Goal: Task Accomplishment & Management: Manage account settings

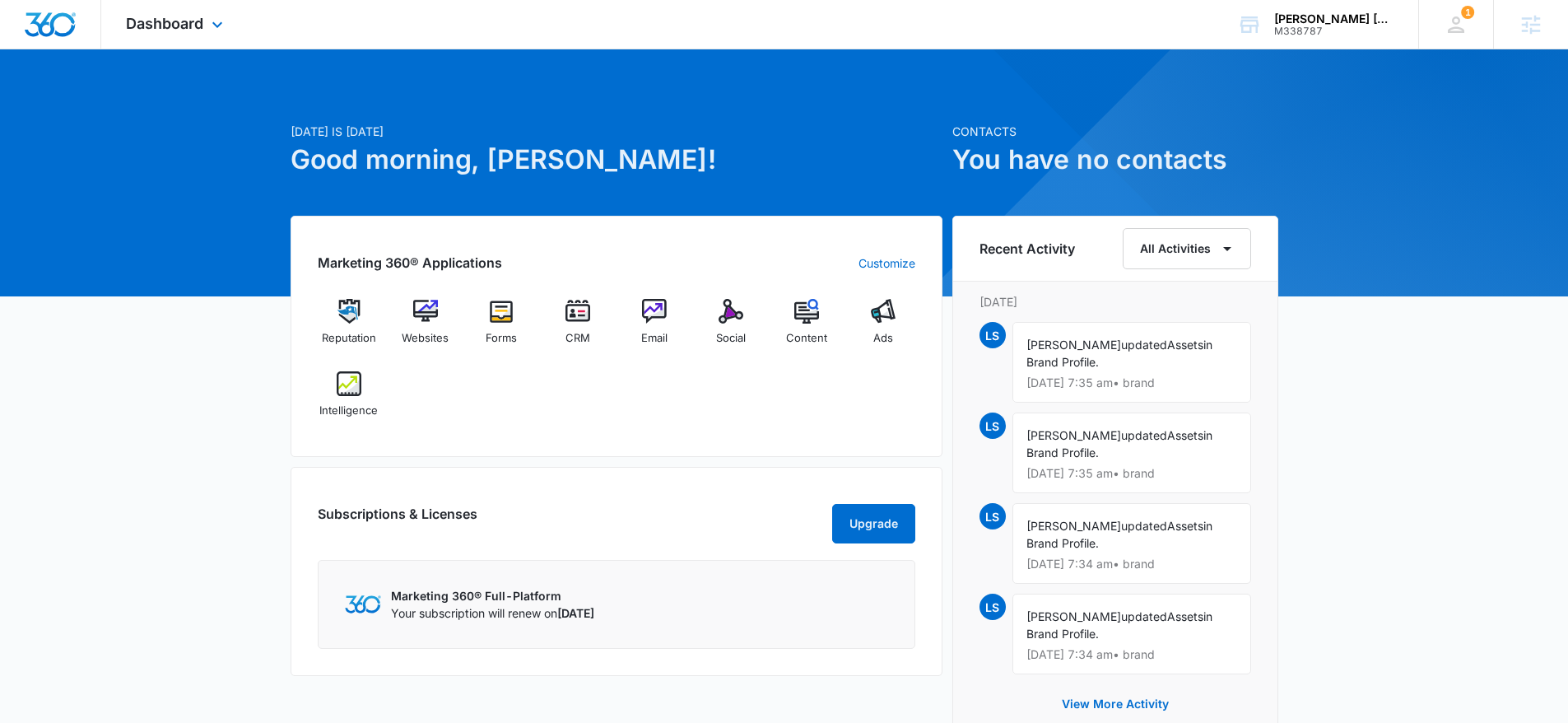
click at [200, 37] on div "Dashboard Apps Reputation Websites Forms CRM Email Social Content Ads Intellige…" at bounding box center [176, 24] width 151 height 49
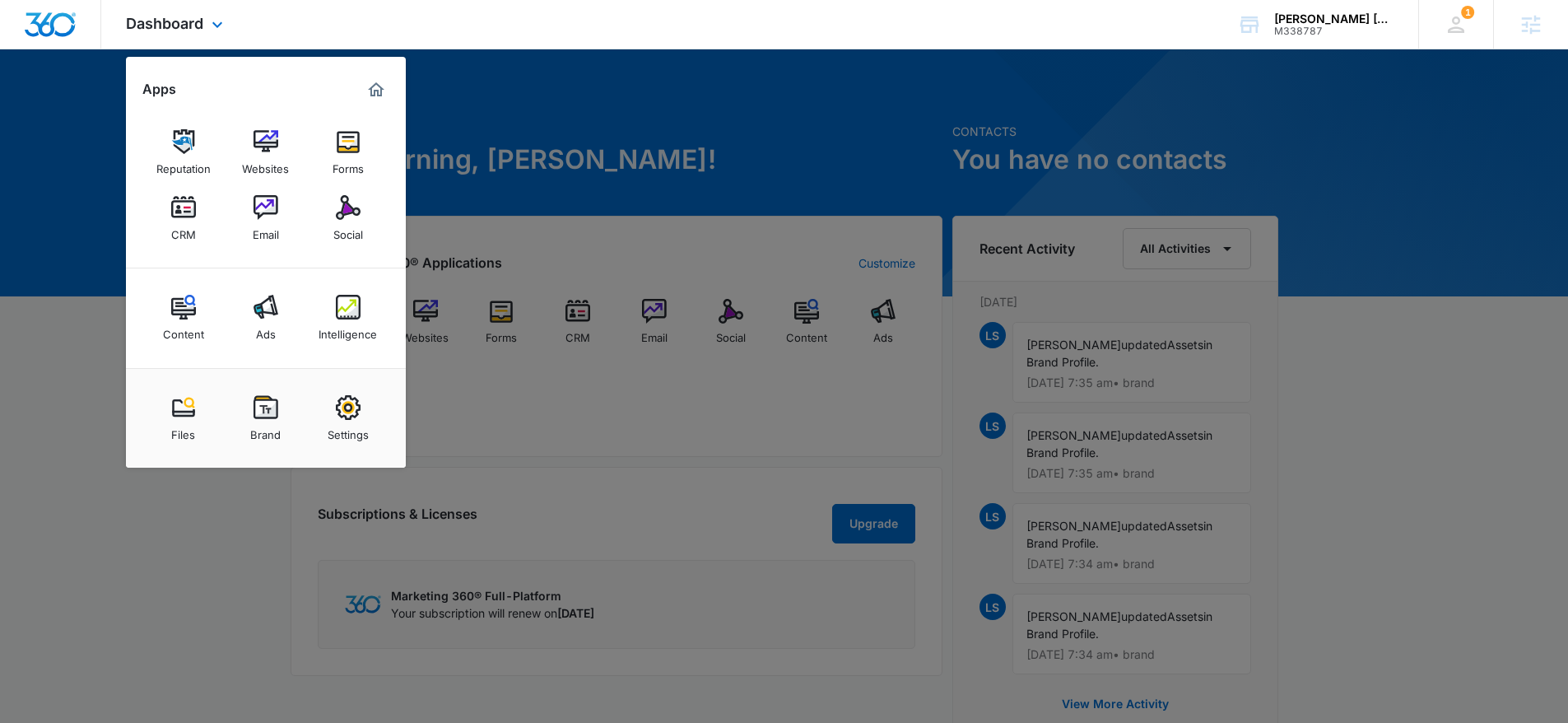
click at [323, 79] on div "Apps" at bounding box center [266, 89] width 247 height 26
click at [354, 147] on img at bounding box center [347, 141] width 24 height 24
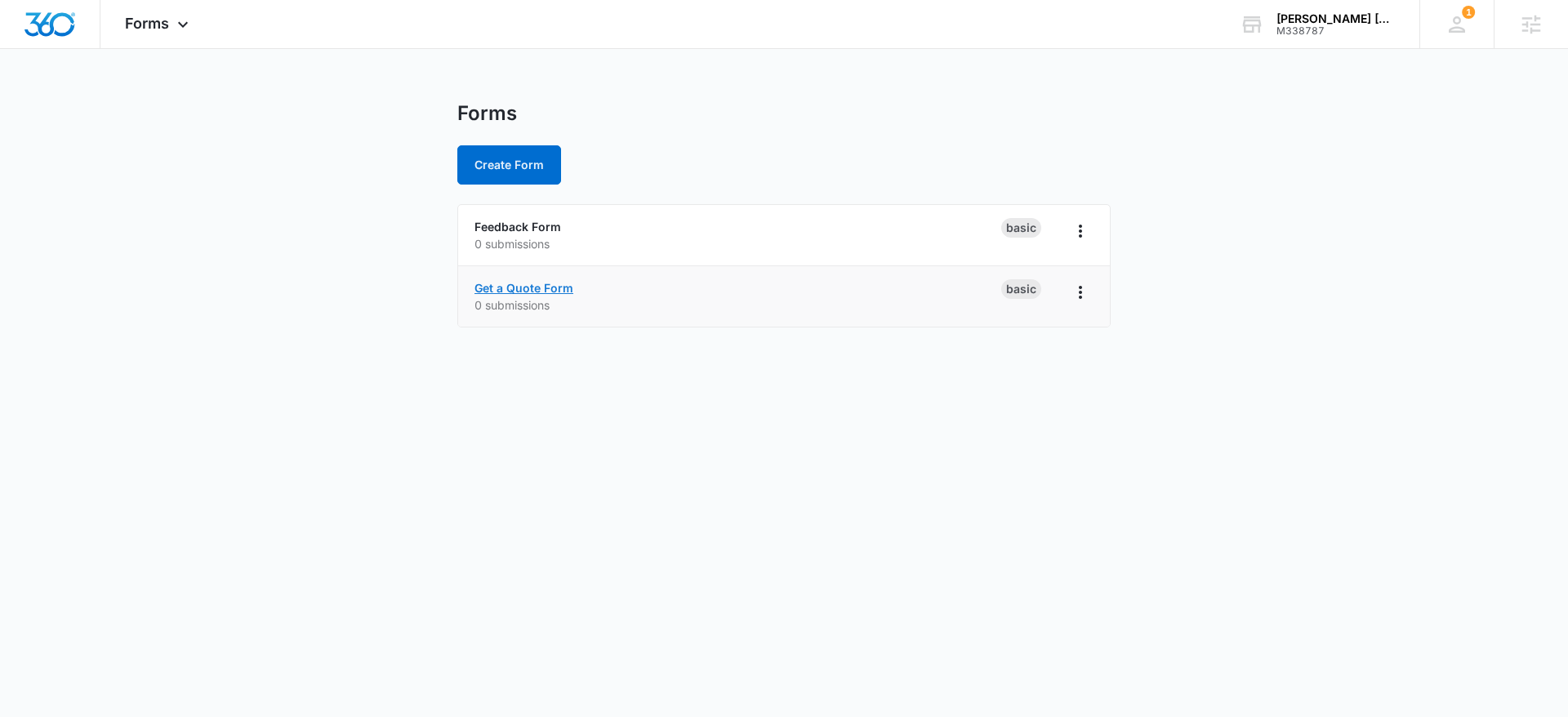
click at [550, 290] on link "Get a Quote Form" at bounding box center [524, 288] width 99 height 14
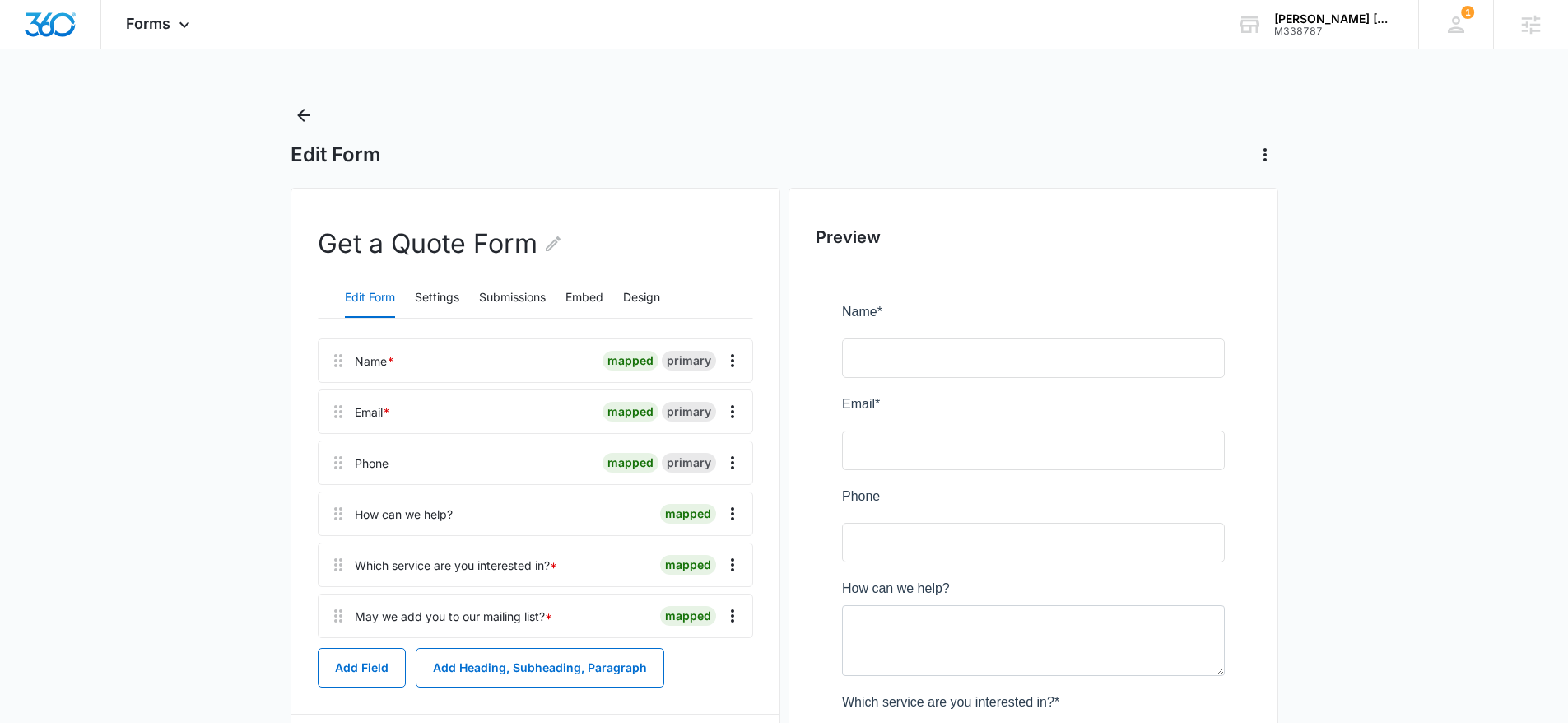
scroll to position [4, 0]
click at [34, 25] on img "Dashboard" at bounding box center [50, 24] width 52 height 24
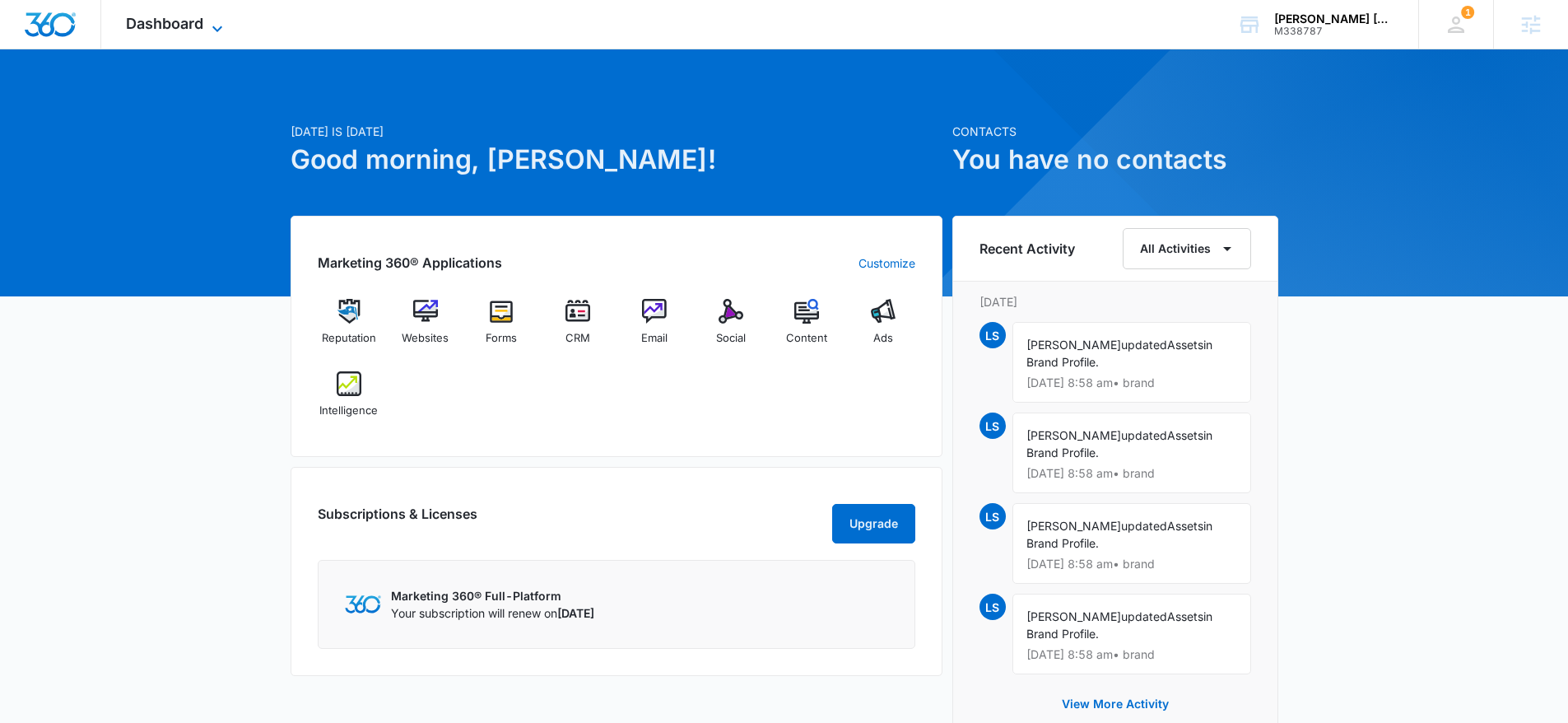
click at [192, 19] on span "Dashboard" at bounding box center [165, 23] width 78 height 17
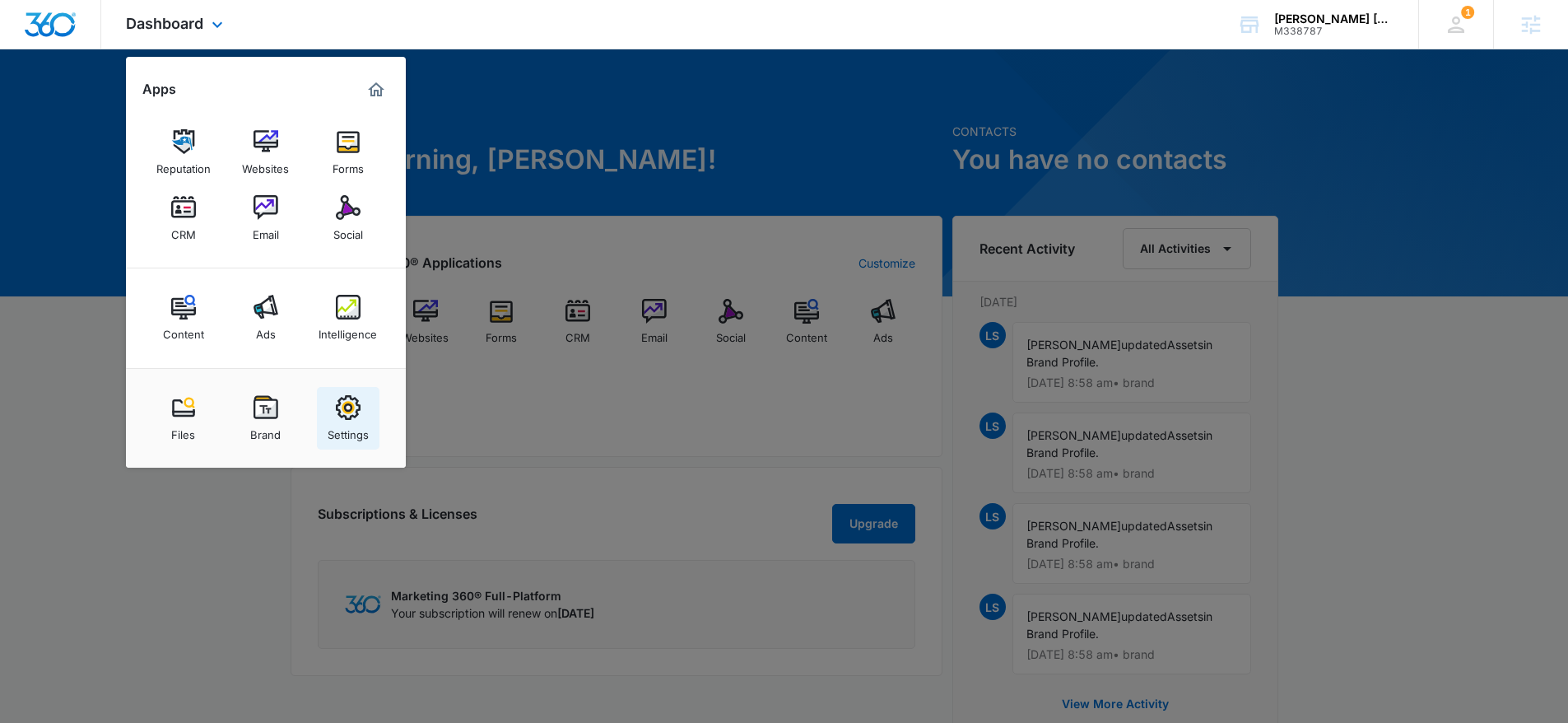
click at [342, 419] on img at bounding box center [347, 407] width 24 height 24
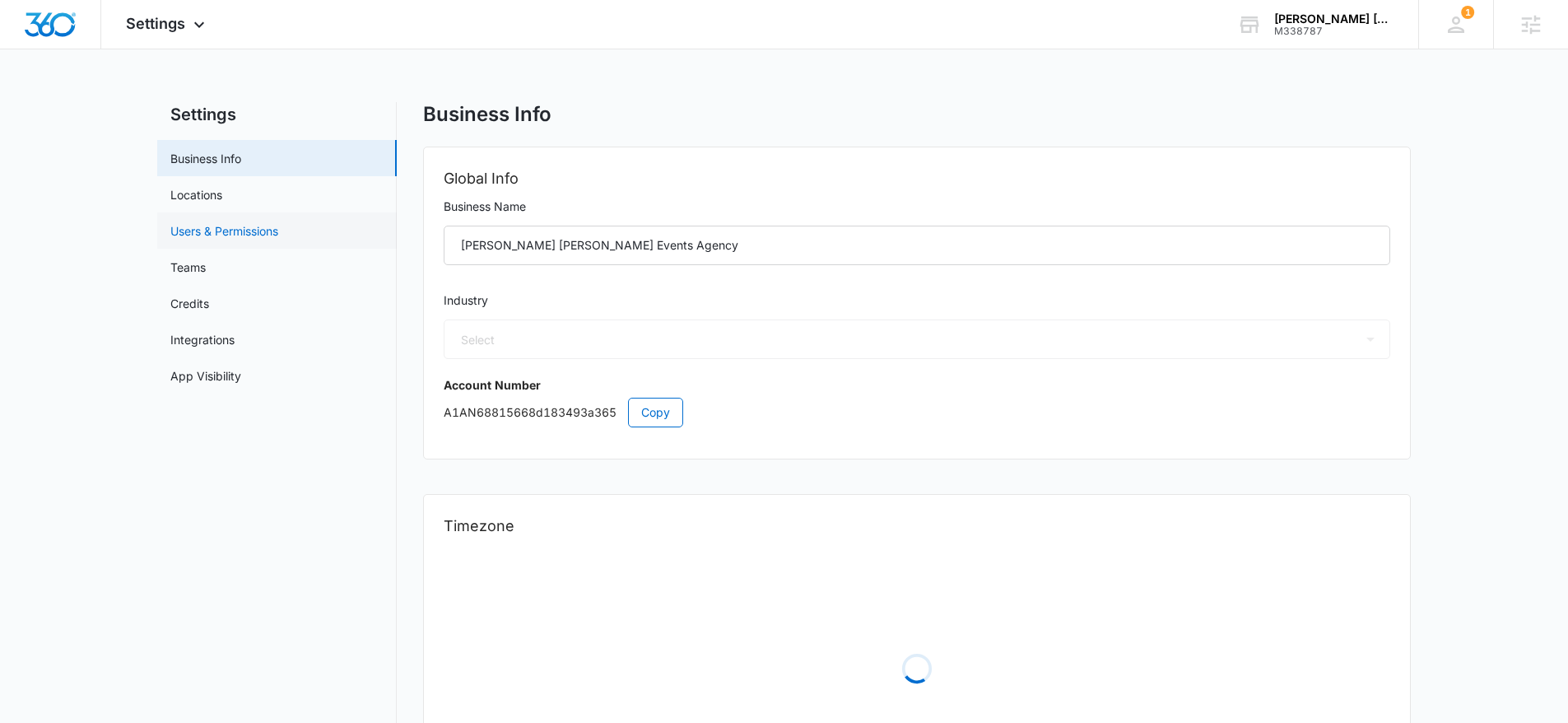
select select "24"
select select "US"
select select "America/Chicago"
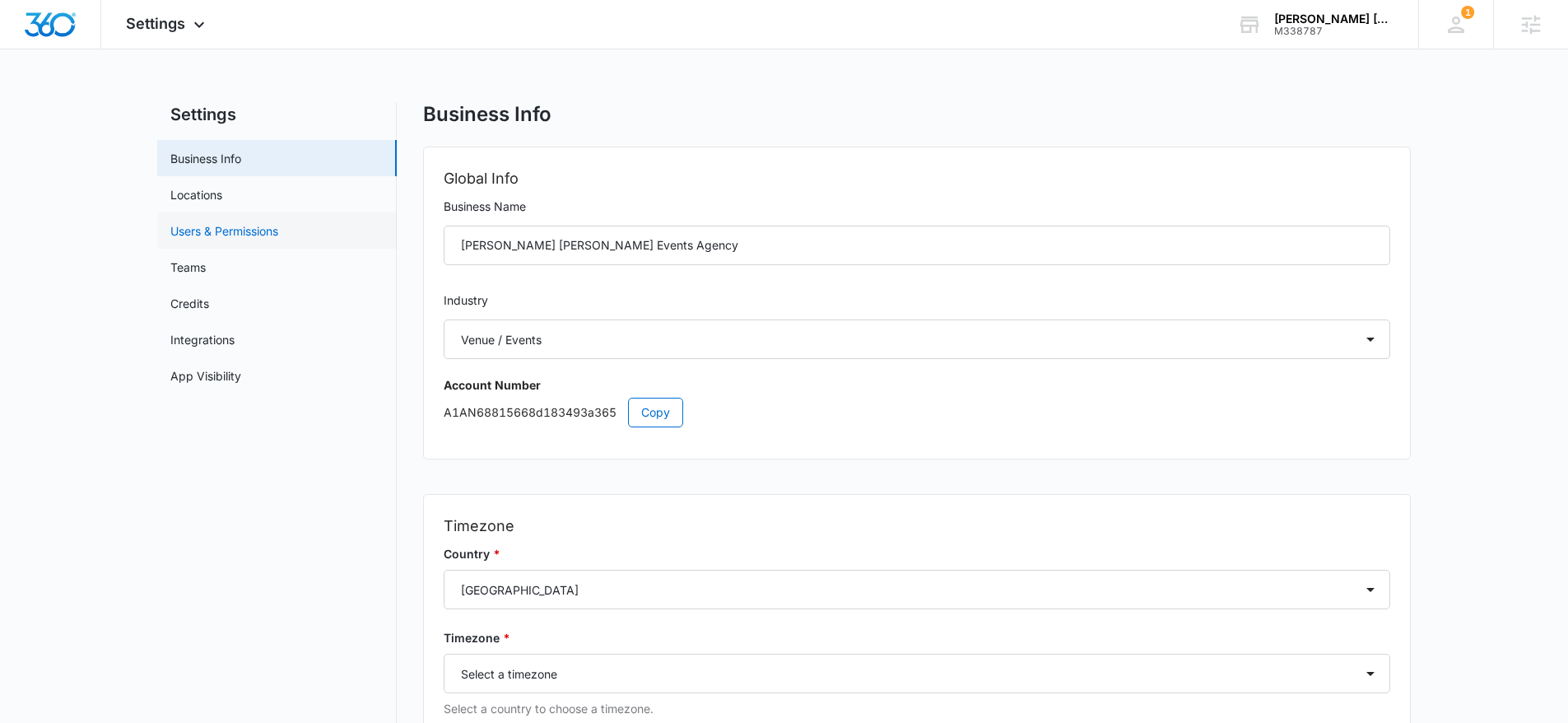
click at [244, 229] on link "Users & Permissions" at bounding box center [224, 230] width 107 height 17
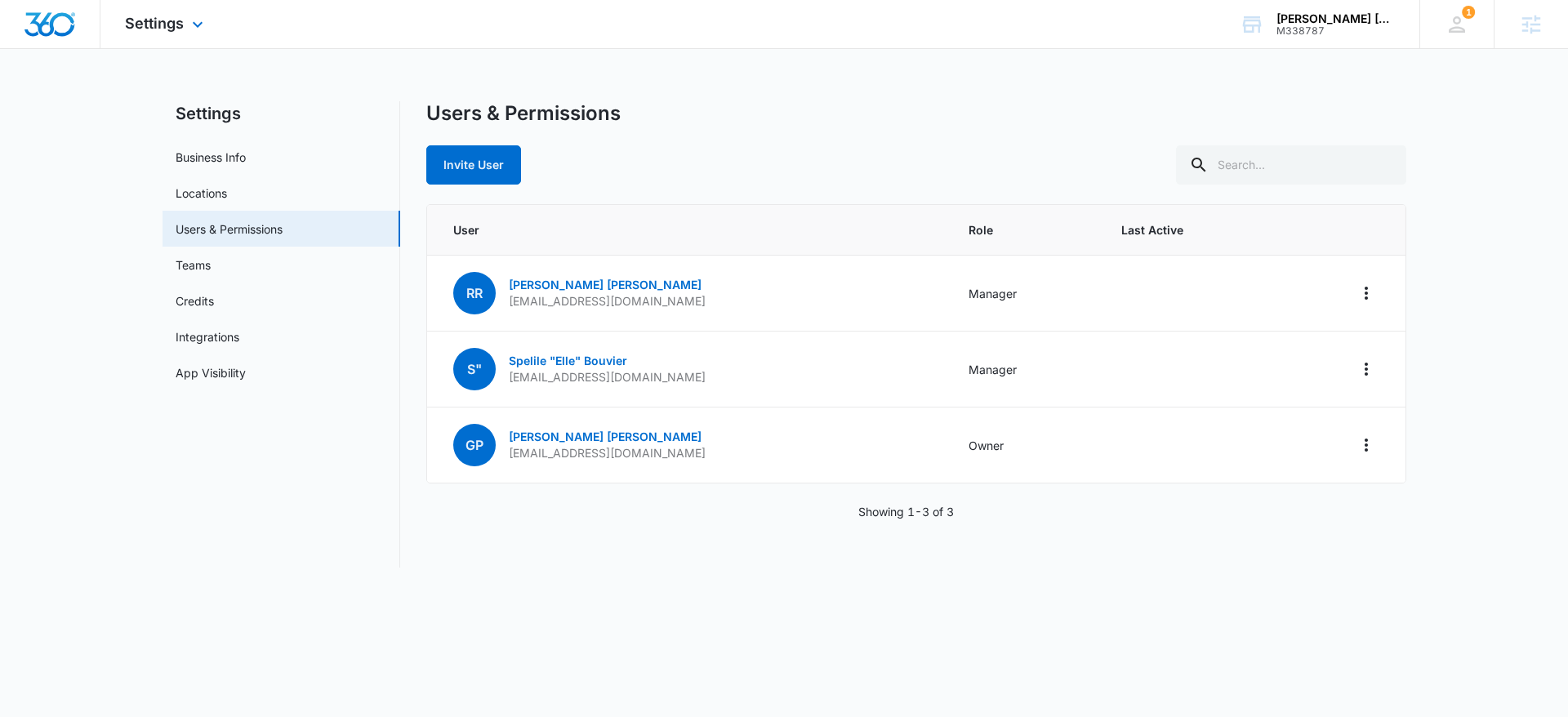
click at [328, 47] on div "Settings Apps Reputation Websites Forms CRM Email Social Content Ads Intelligen…" at bounding box center [784, 24] width 1568 height 49
click at [56, 23] on img "Dashboard" at bounding box center [49, 24] width 52 height 24
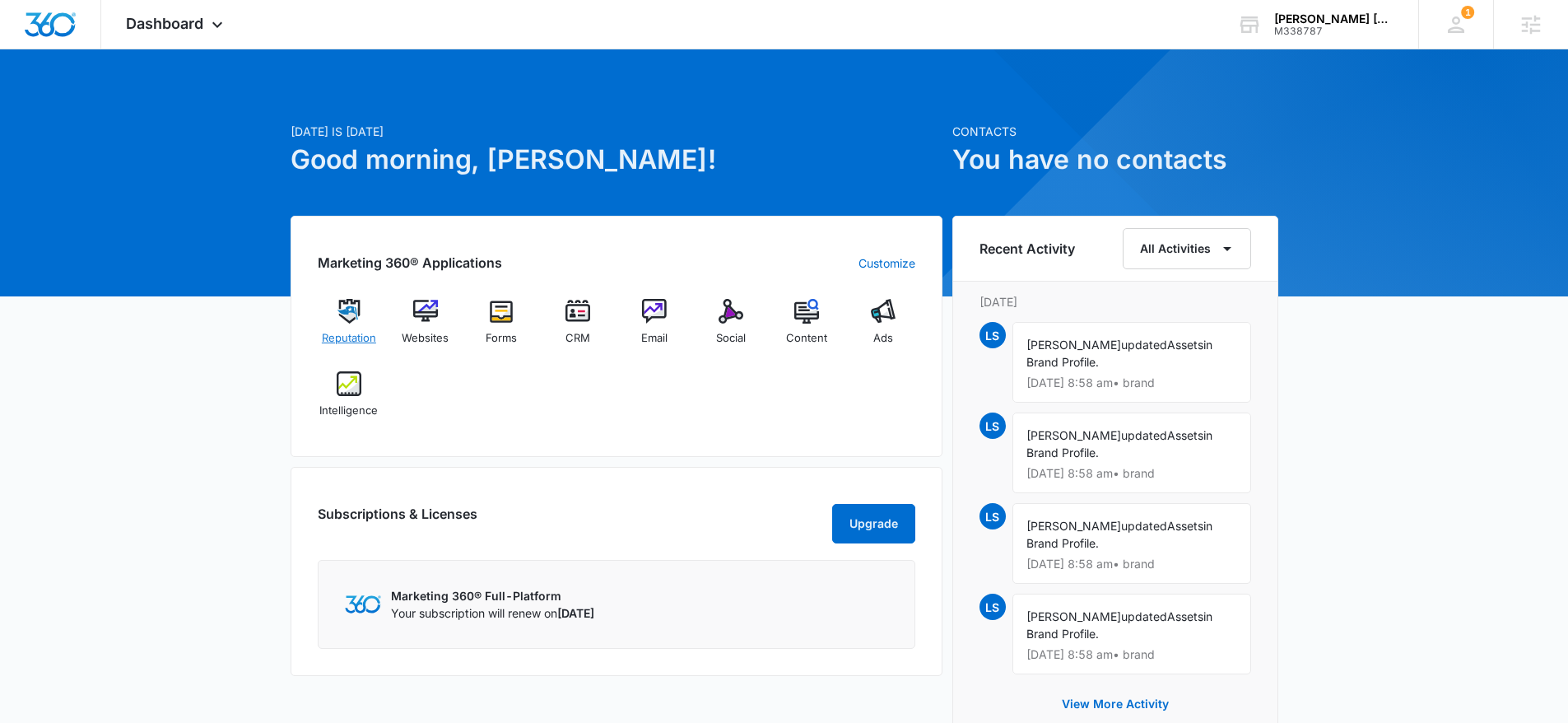
click at [343, 318] on img at bounding box center [348, 311] width 24 height 24
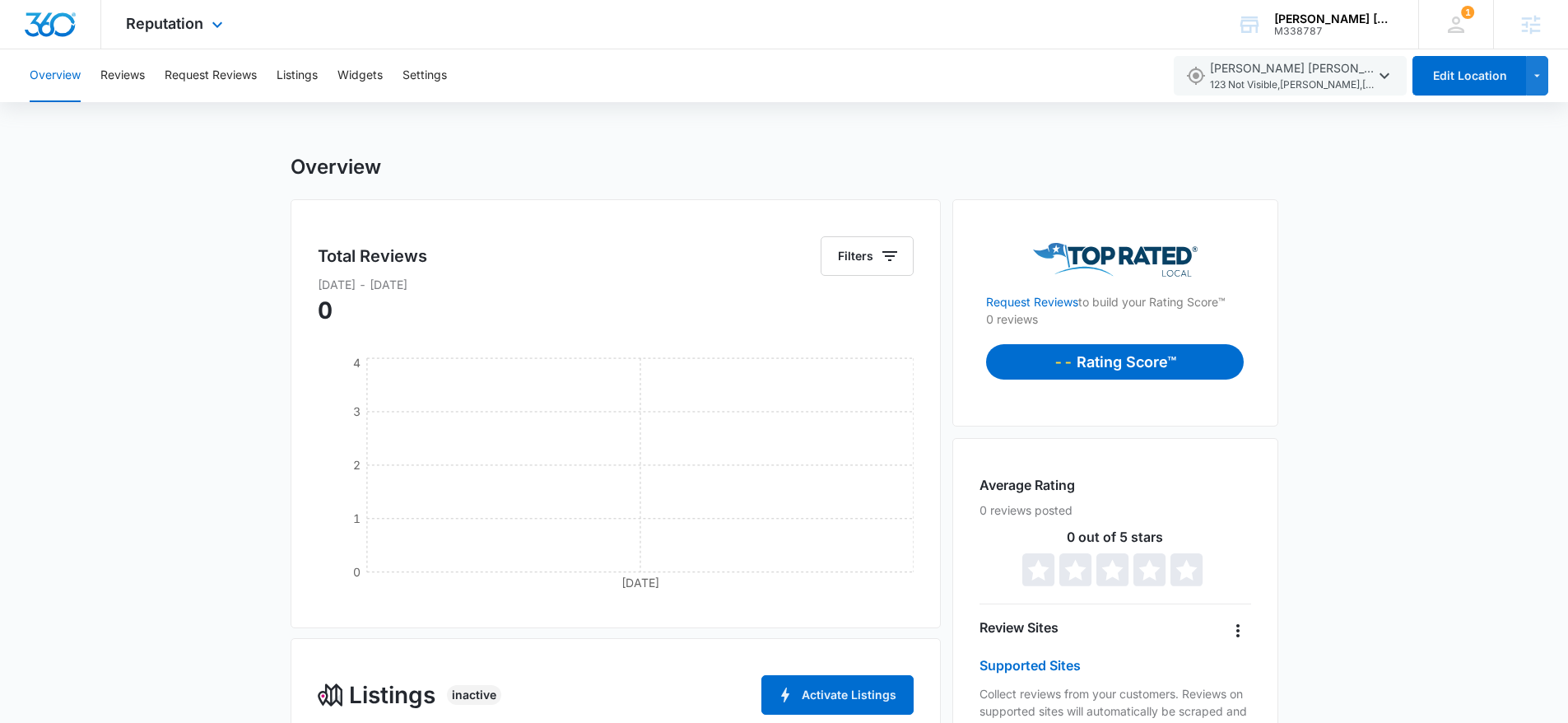
click at [78, 23] on div at bounding box center [51, 24] width 101 height 49
click at [51, 23] on img "Dashboard" at bounding box center [50, 24] width 52 height 24
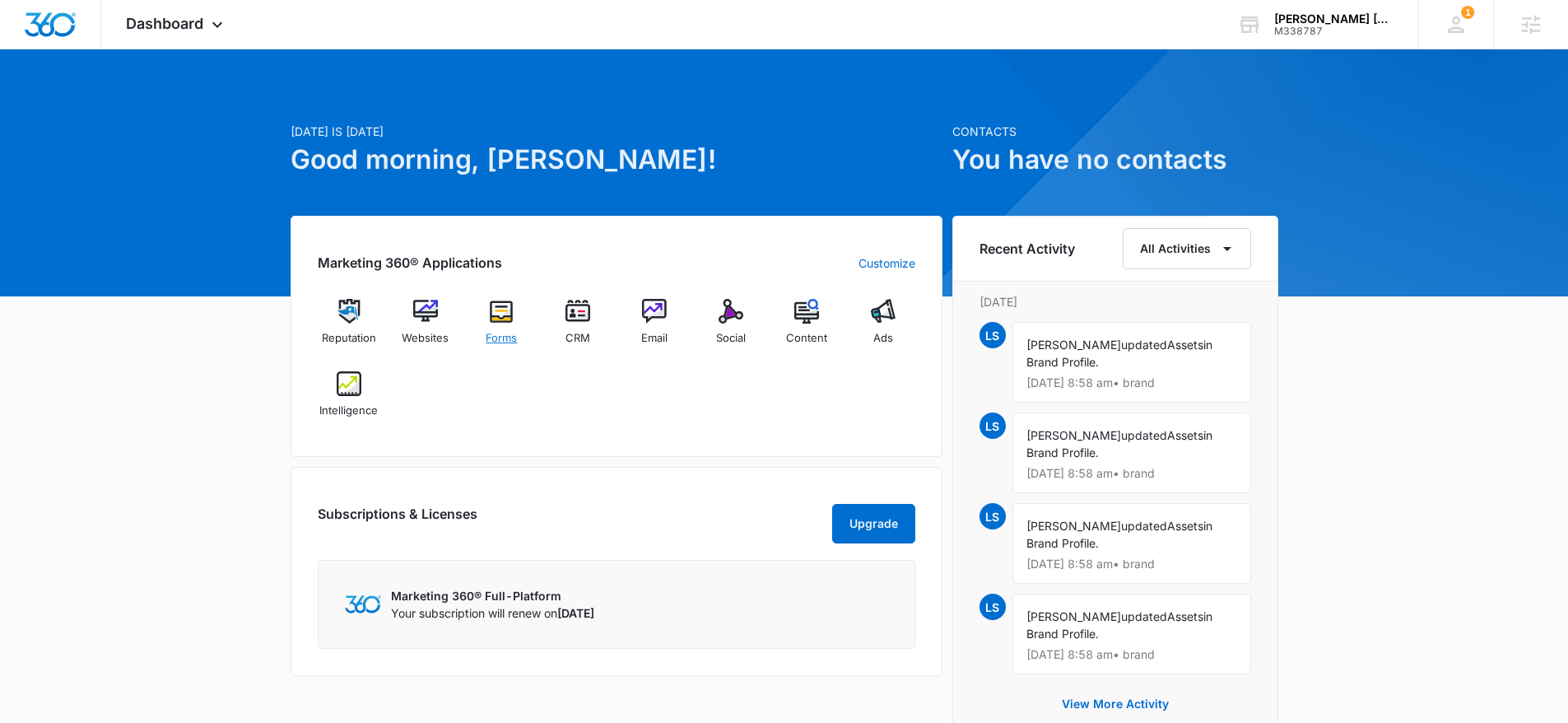
click at [511, 337] on span "Forms" at bounding box center [501, 338] width 32 height 16
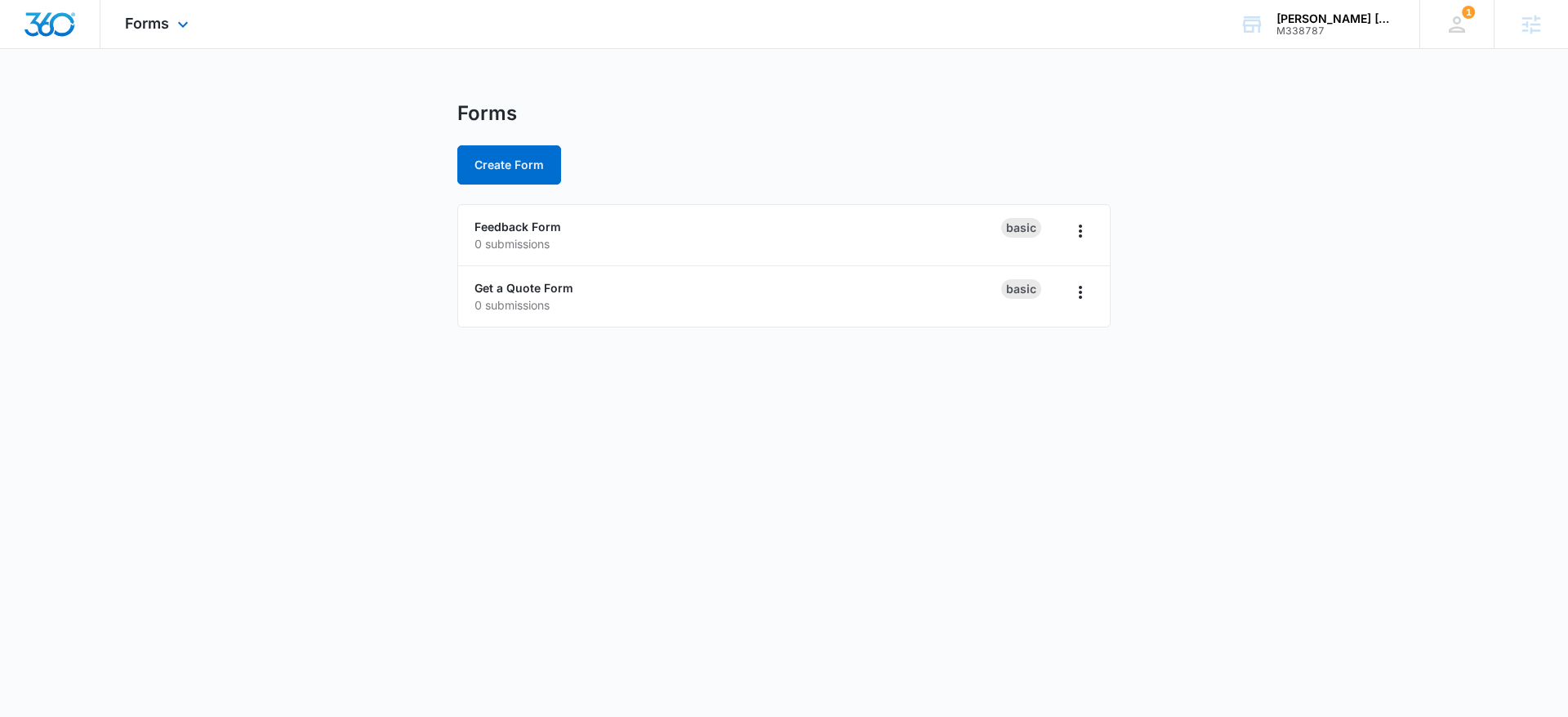
click at [50, 24] on img "Dashboard" at bounding box center [49, 24] width 52 height 24
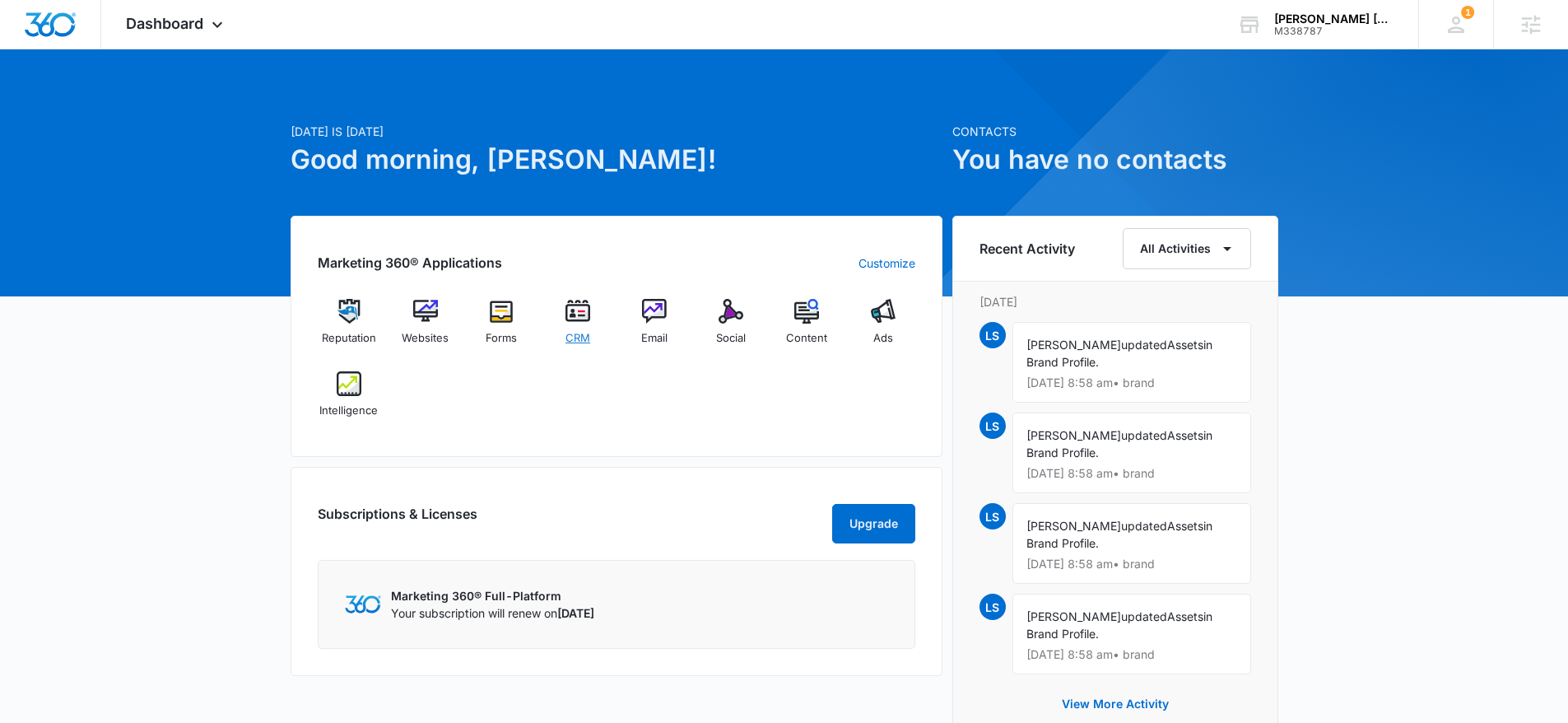
click at [578, 326] on div "CRM" at bounding box center [578, 328] width 63 height 59
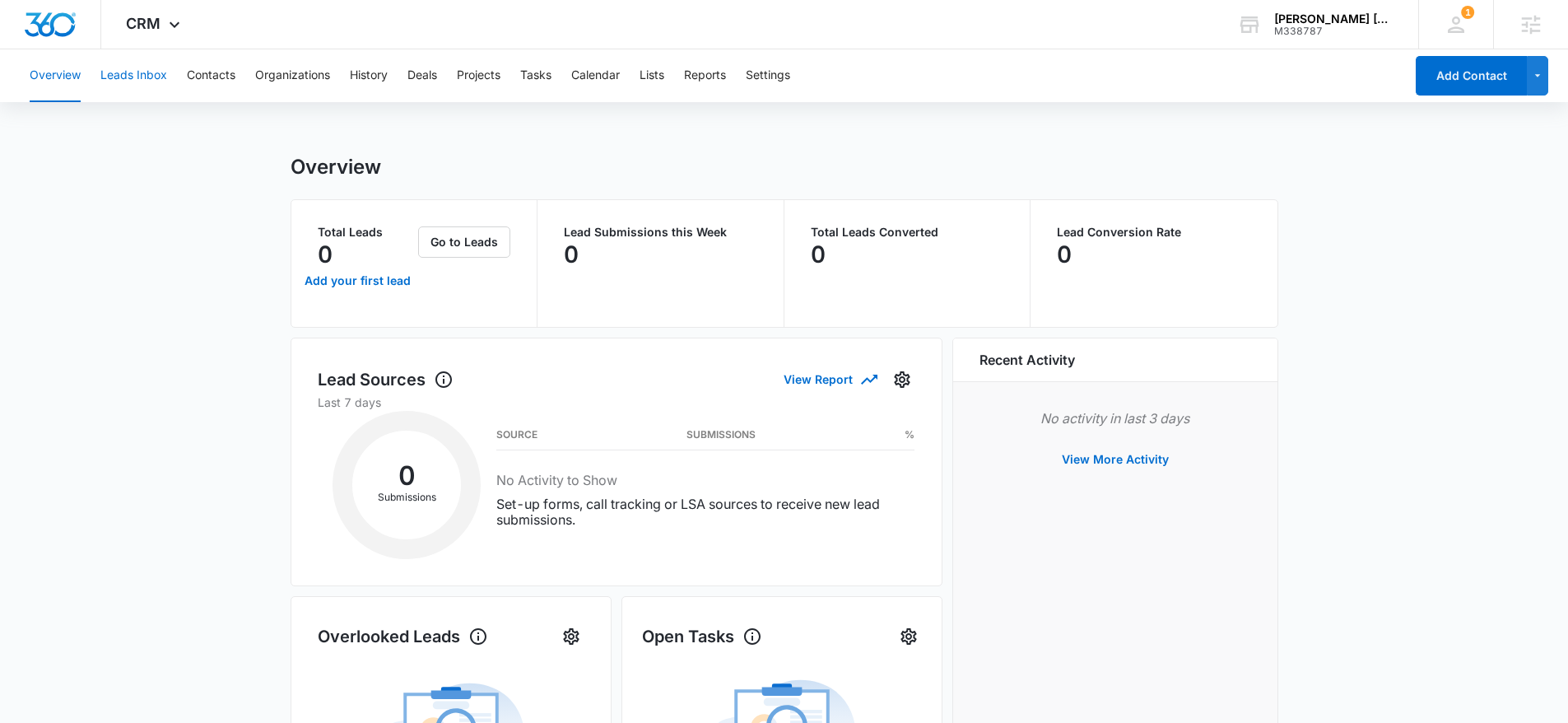
click at [150, 73] on button "Leads Inbox" at bounding box center [134, 76] width 67 height 52
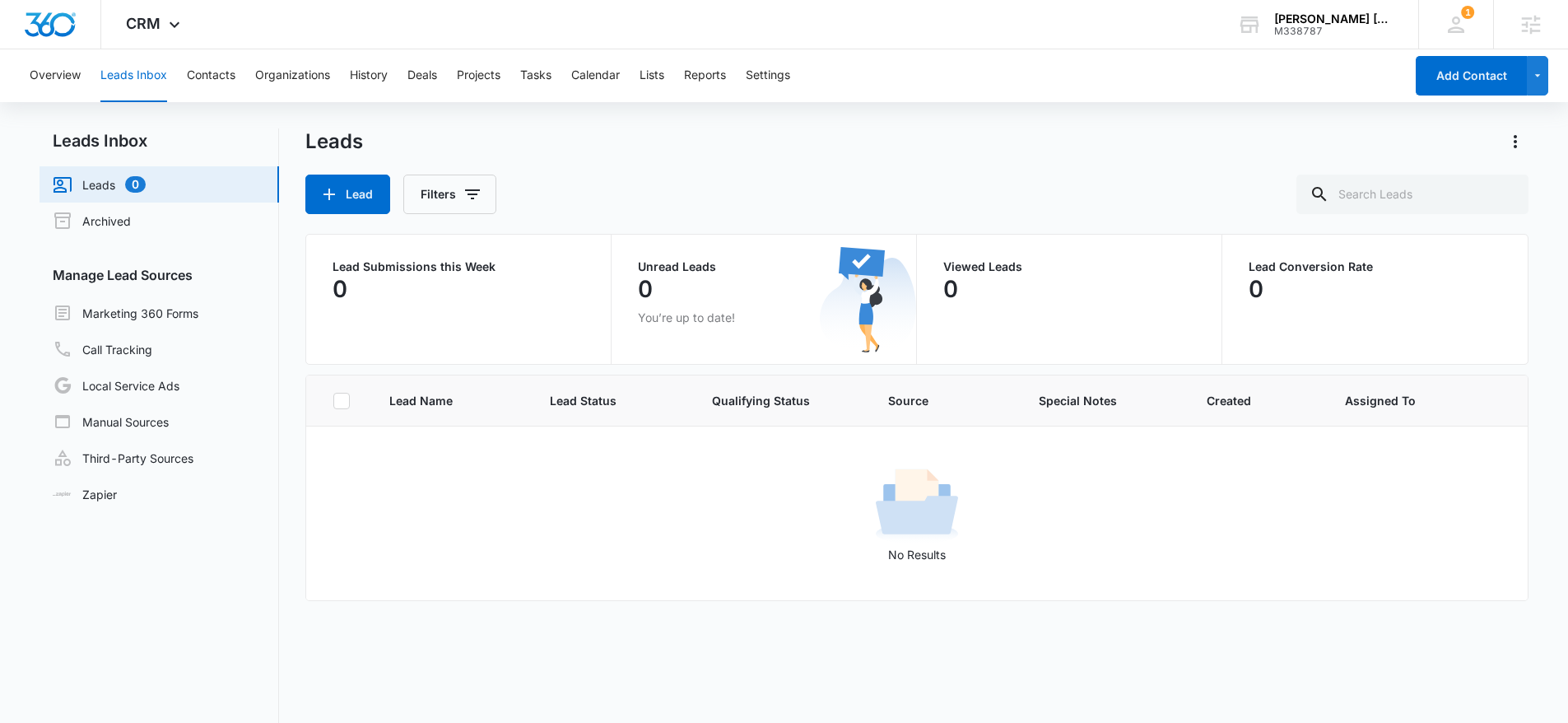
click at [493, 511] on div "No Results" at bounding box center [917, 514] width 1221 height 99
click at [201, 69] on button "Contacts" at bounding box center [211, 76] width 49 height 52
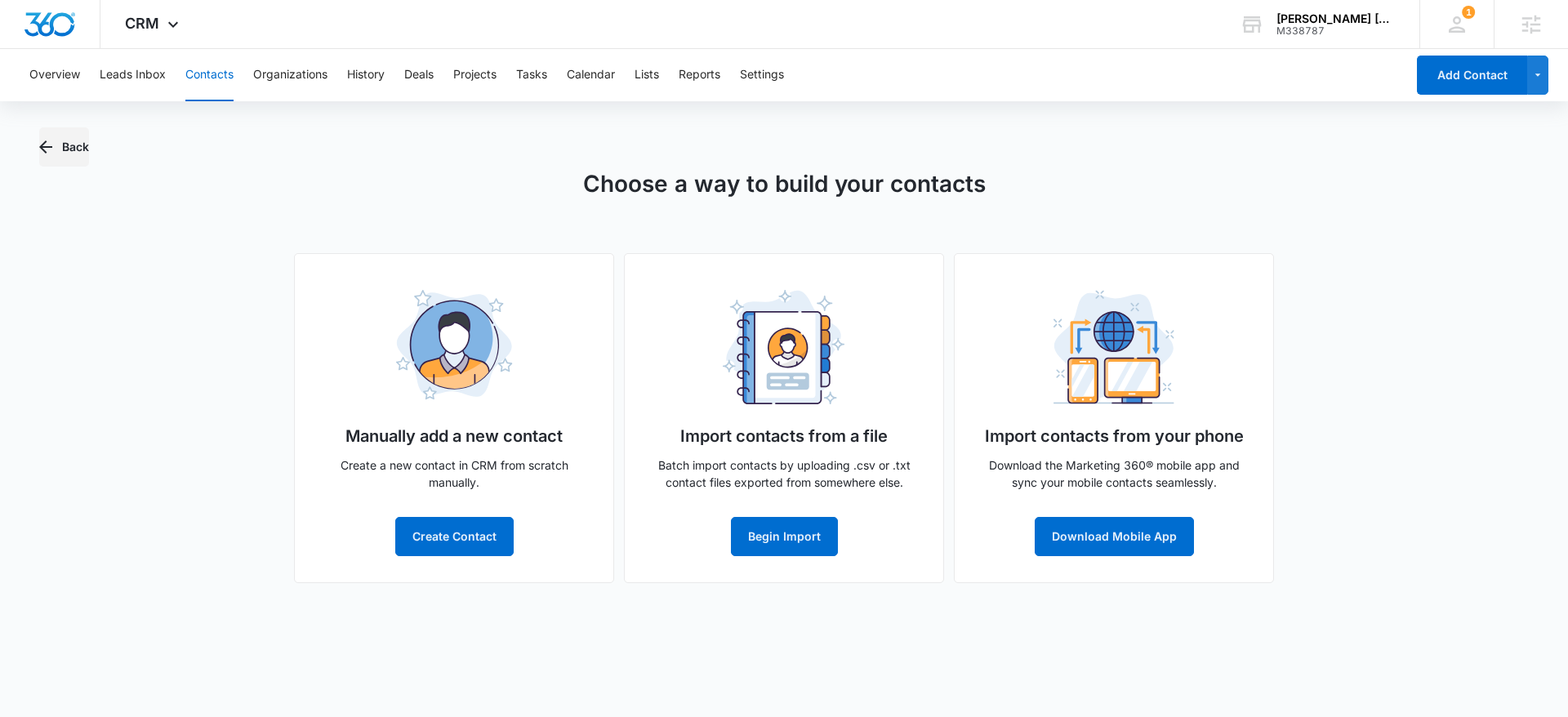
click at [67, 145] on button "Back" at bounding box center [64, 147] width 50 height 39
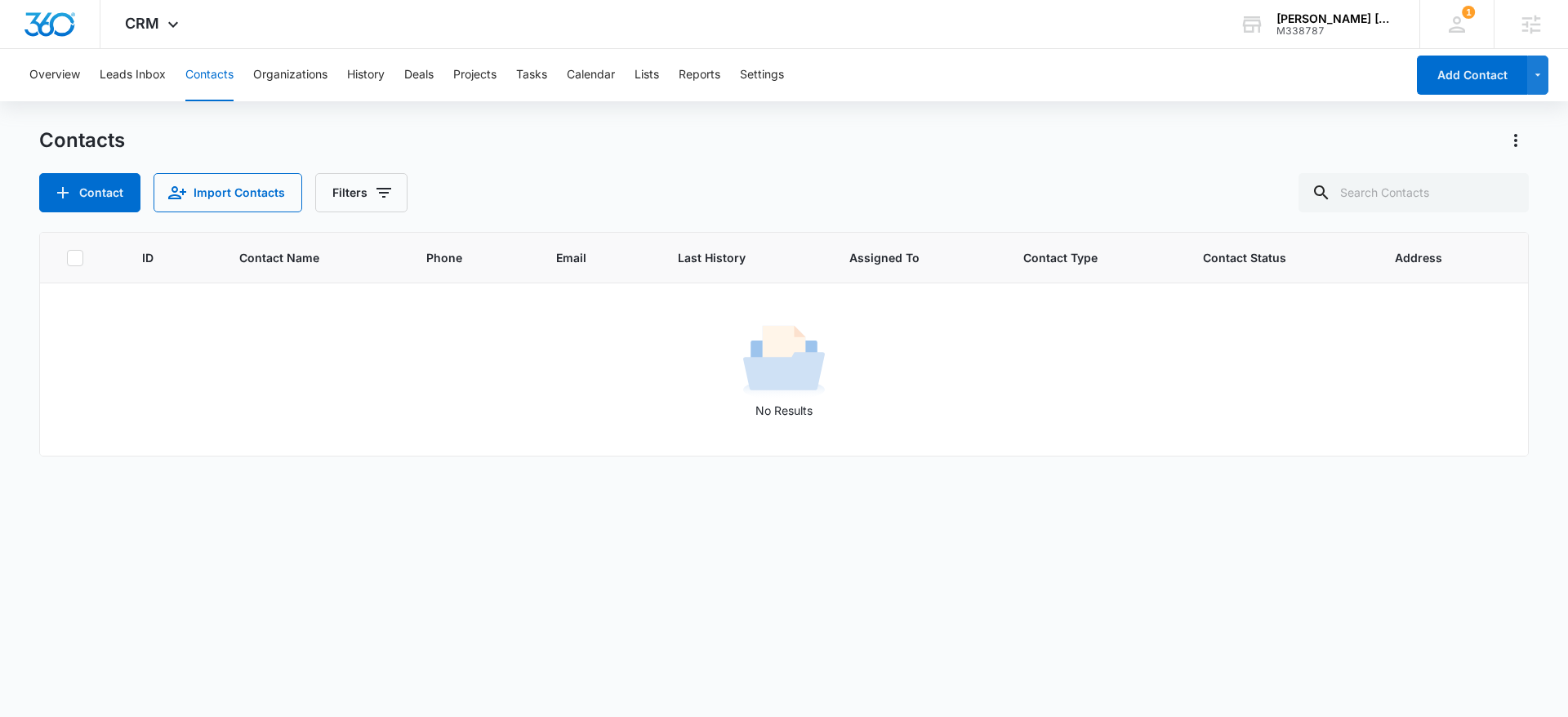
click at [562, 175] on div "Contact Import Contacts Filters" at bounding box center [784, 192] width 1490 height 39
click at [646, 79] on button "Lists" at bounding box center [647, 75] width 24 height 52
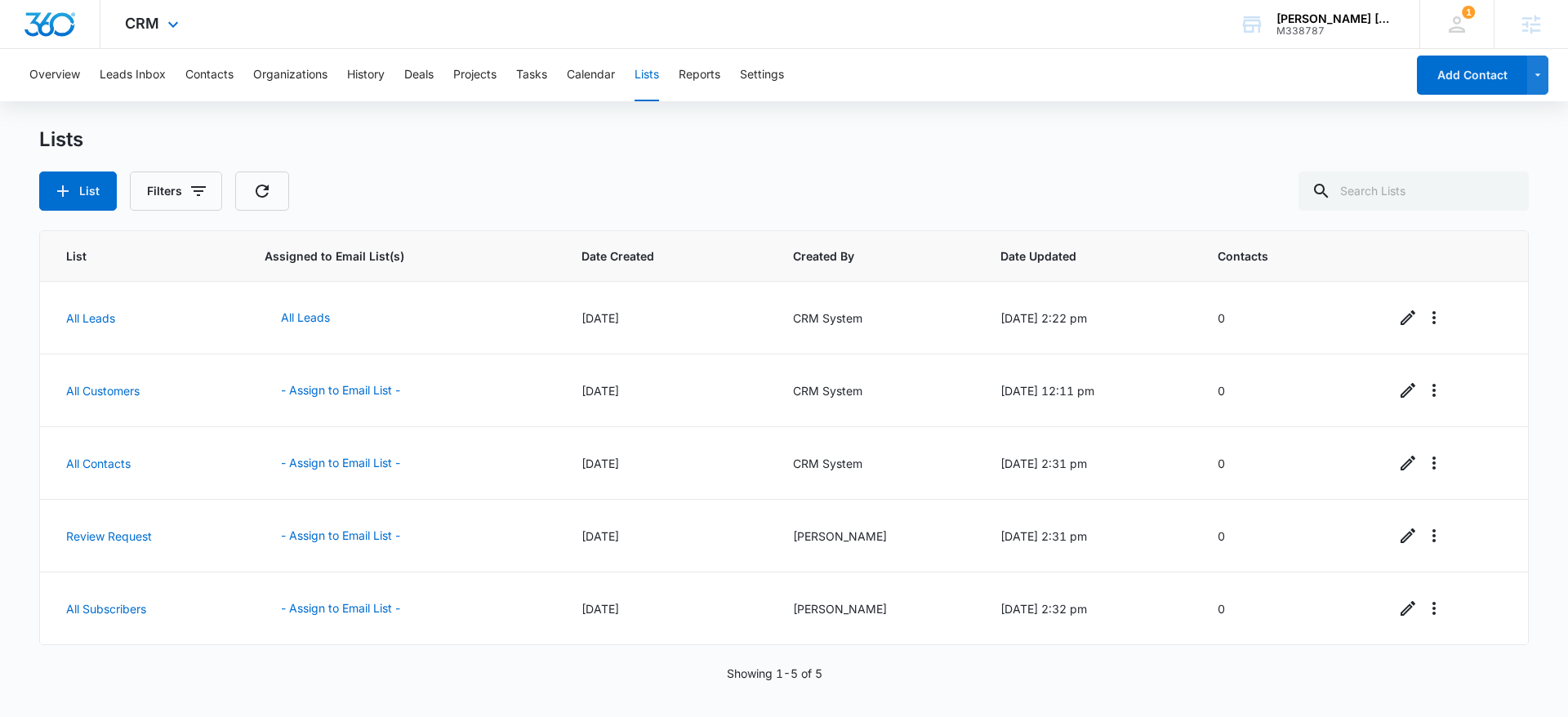
click at [65, 20] on img "Dashboard" at bounding box center [49, 24] width 52 height 24
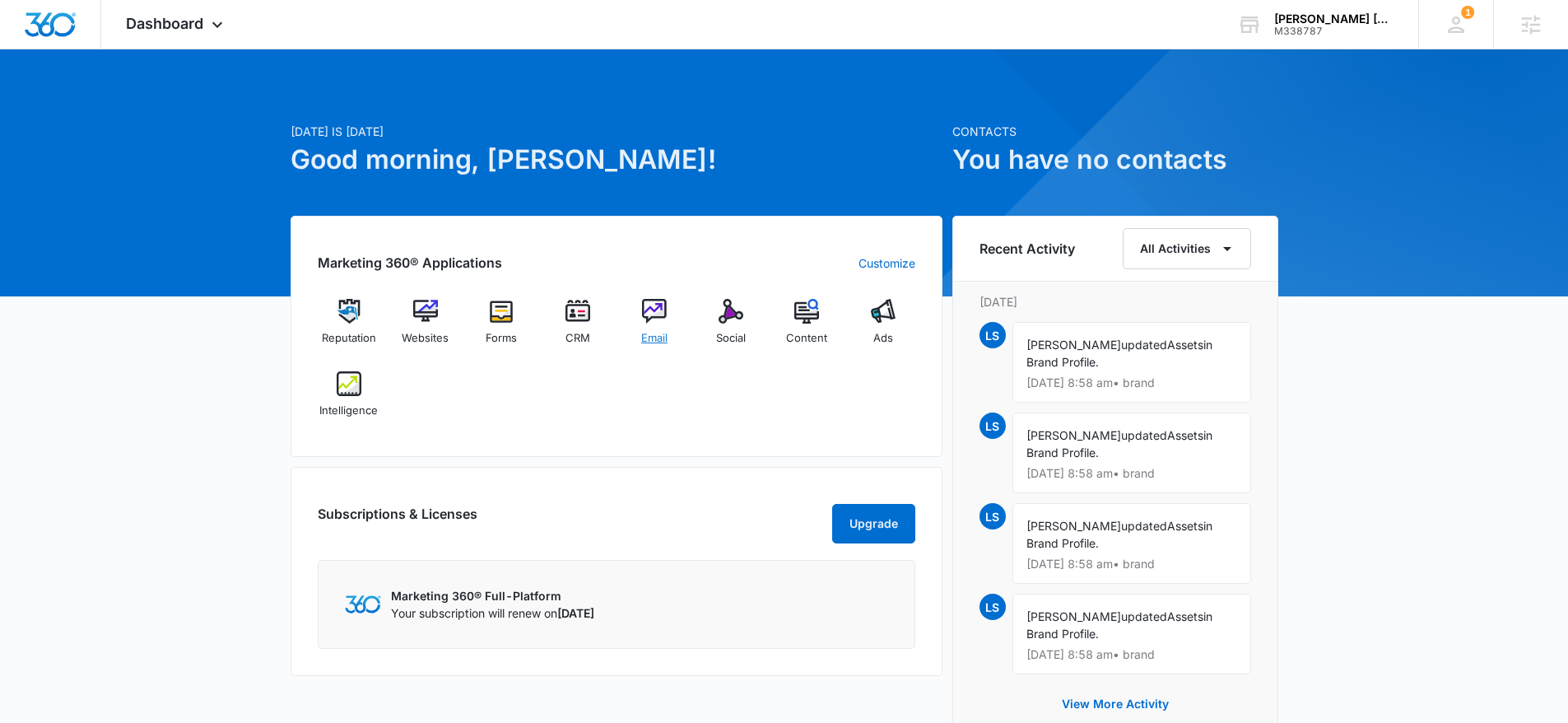
click at [647, 306] on img at bounding box center [653, 311] width 24 height 24
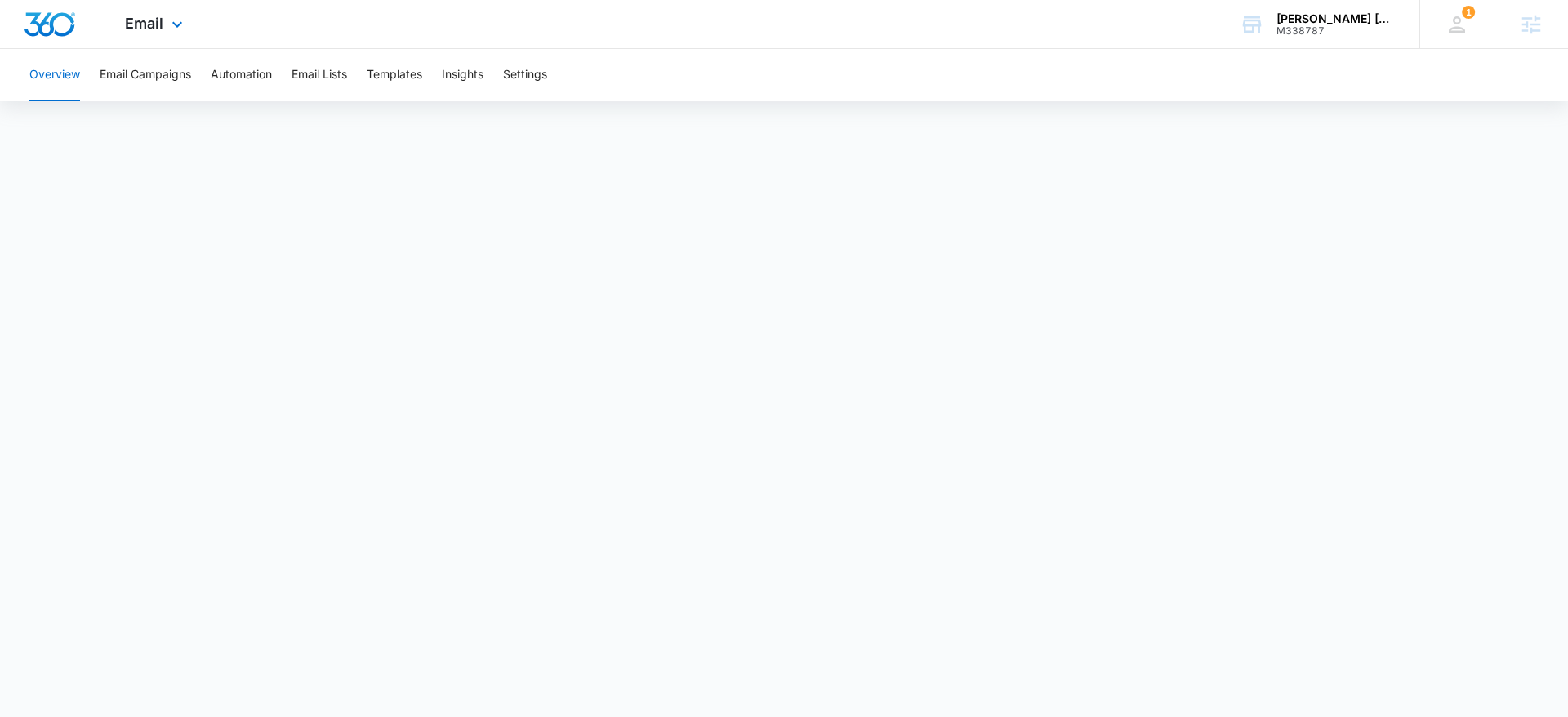
click at [37, 23] on img "Dashboard" at bounding box center [49, 24] width 52 height 24
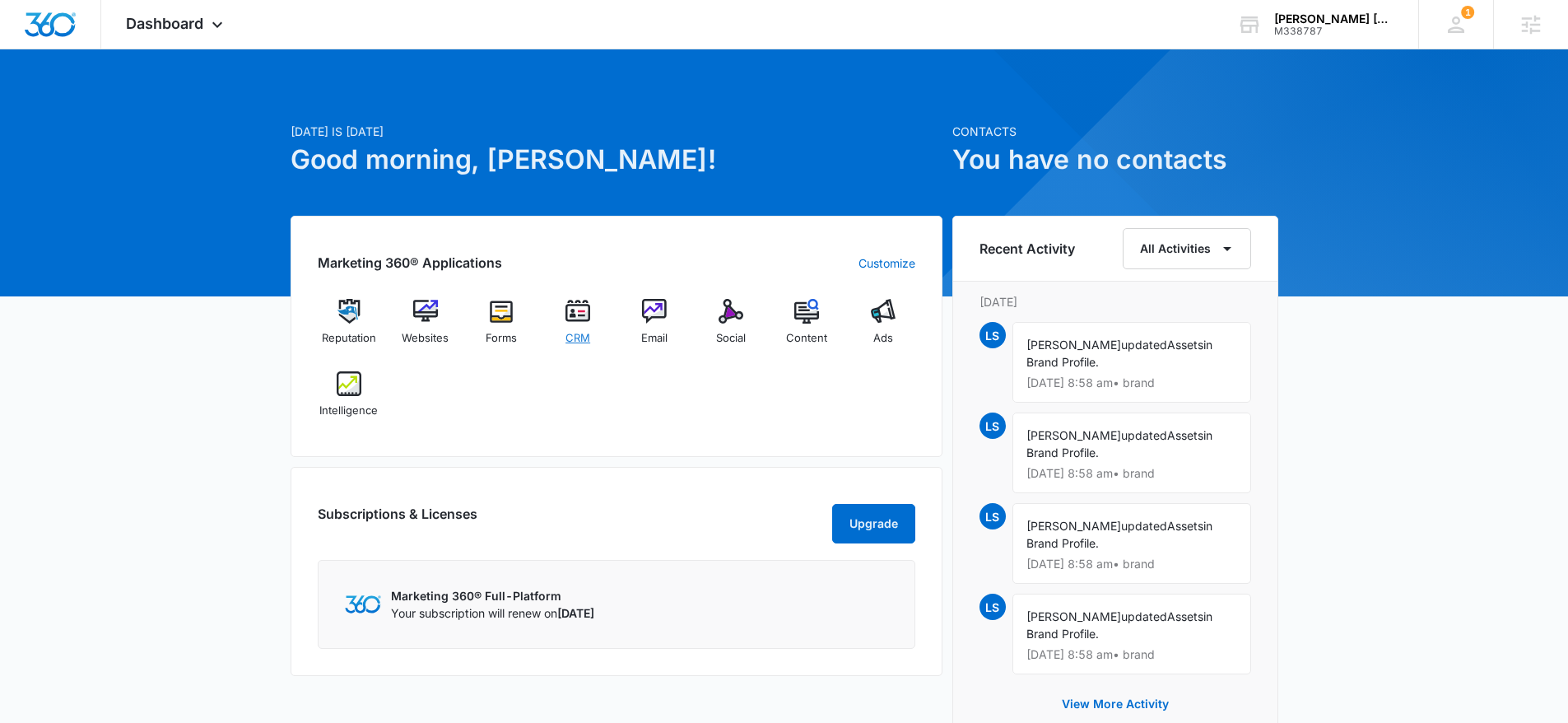
click at [577, 335] on span "CRM" at bounding box center [577, 338] width 24 height 16
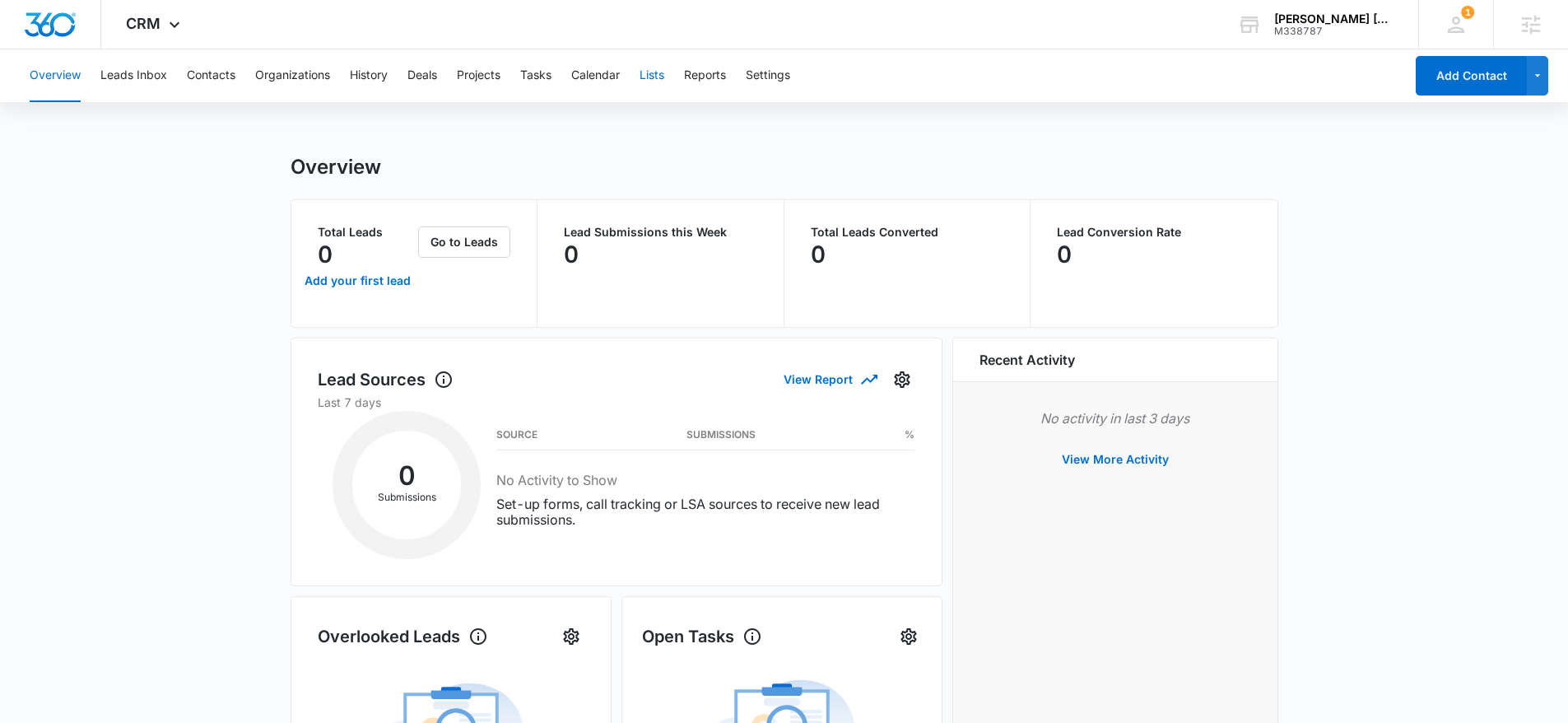
click at [664, 81] on button "Lists" at bounding box center [651, 76] width 24 height 52
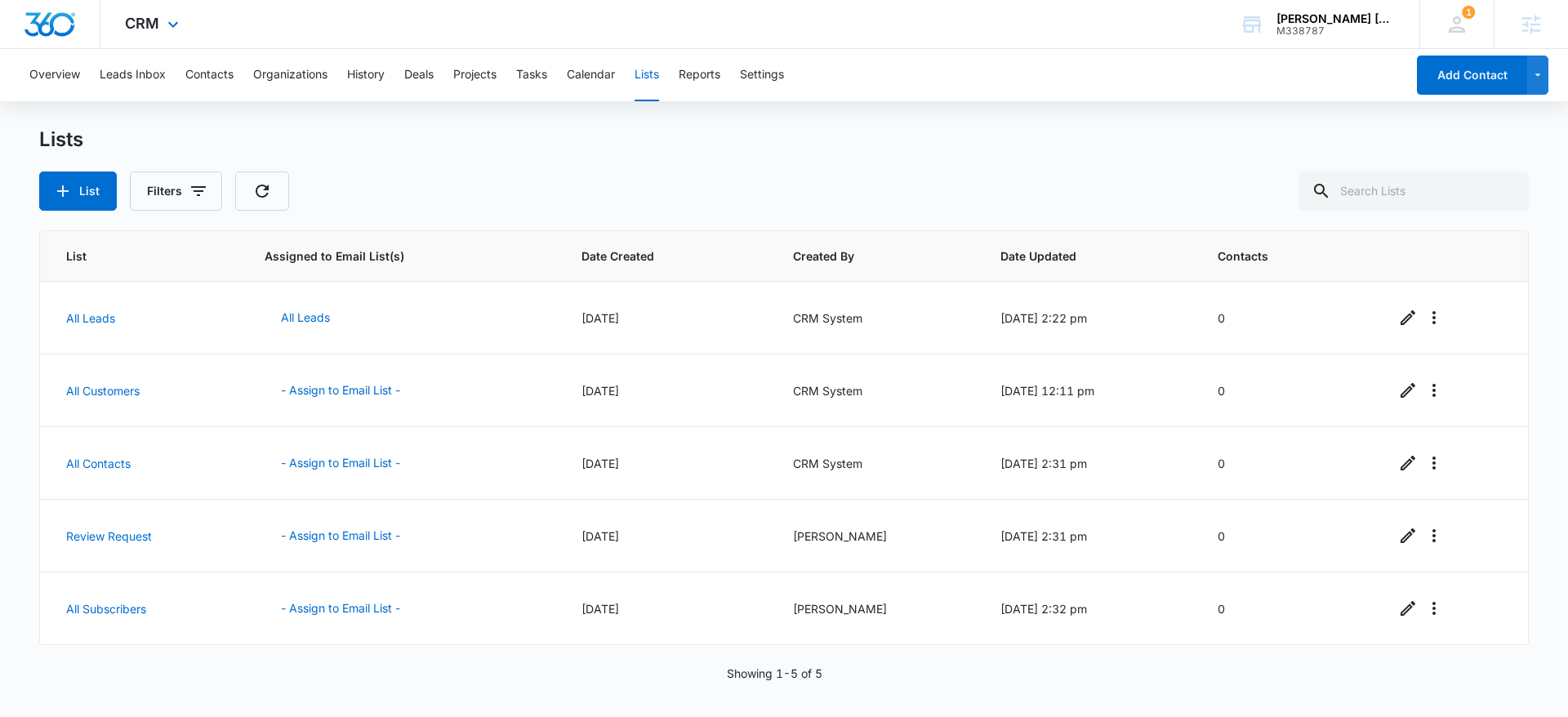
click at [70, 17] on img "Dashboard" at bounding box center [49, 24] width 52 height 24
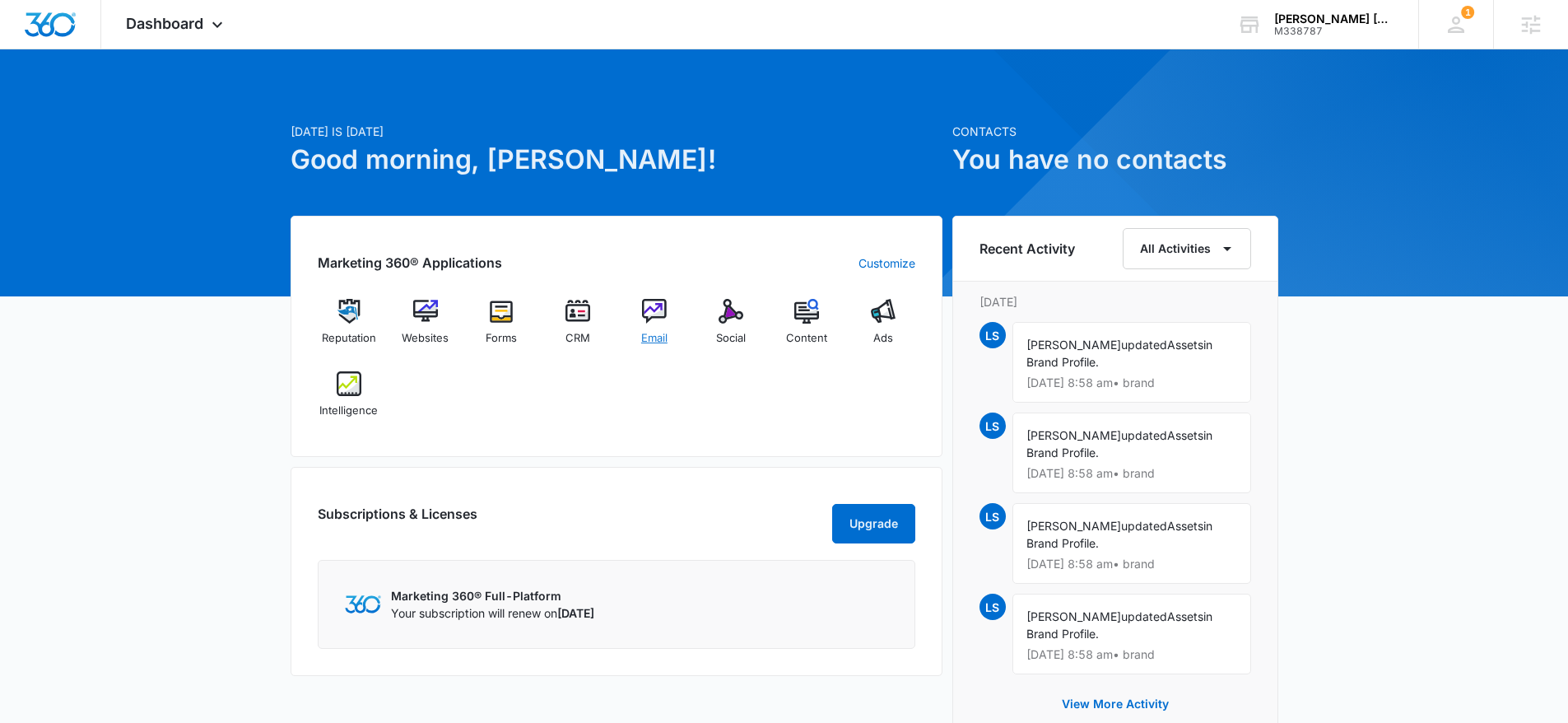
click at [654, 323] on div "Email" at bounding box center [654, 329] width 63 height 60
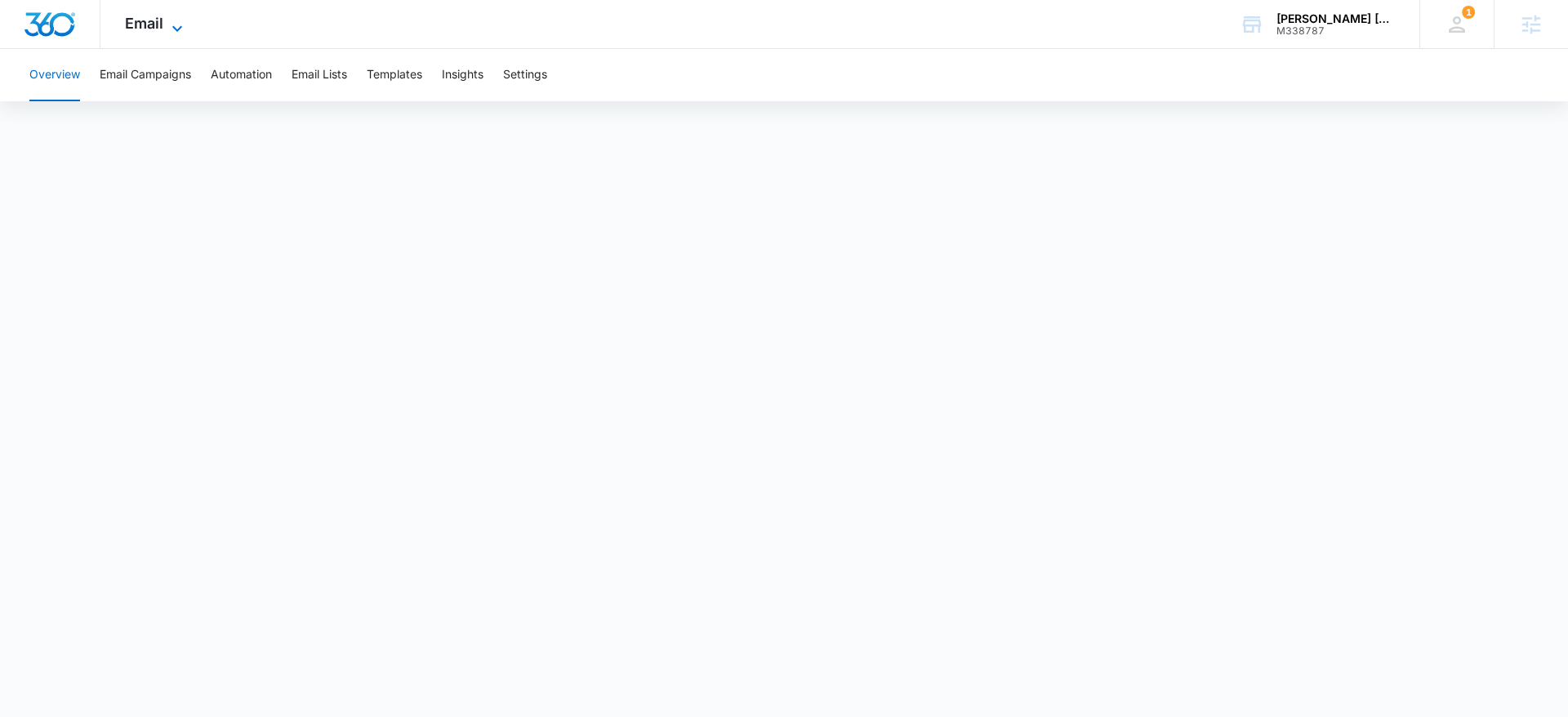
click at [133, 16] on span "Email" at bounding box center [144, 22] width 39 height 17
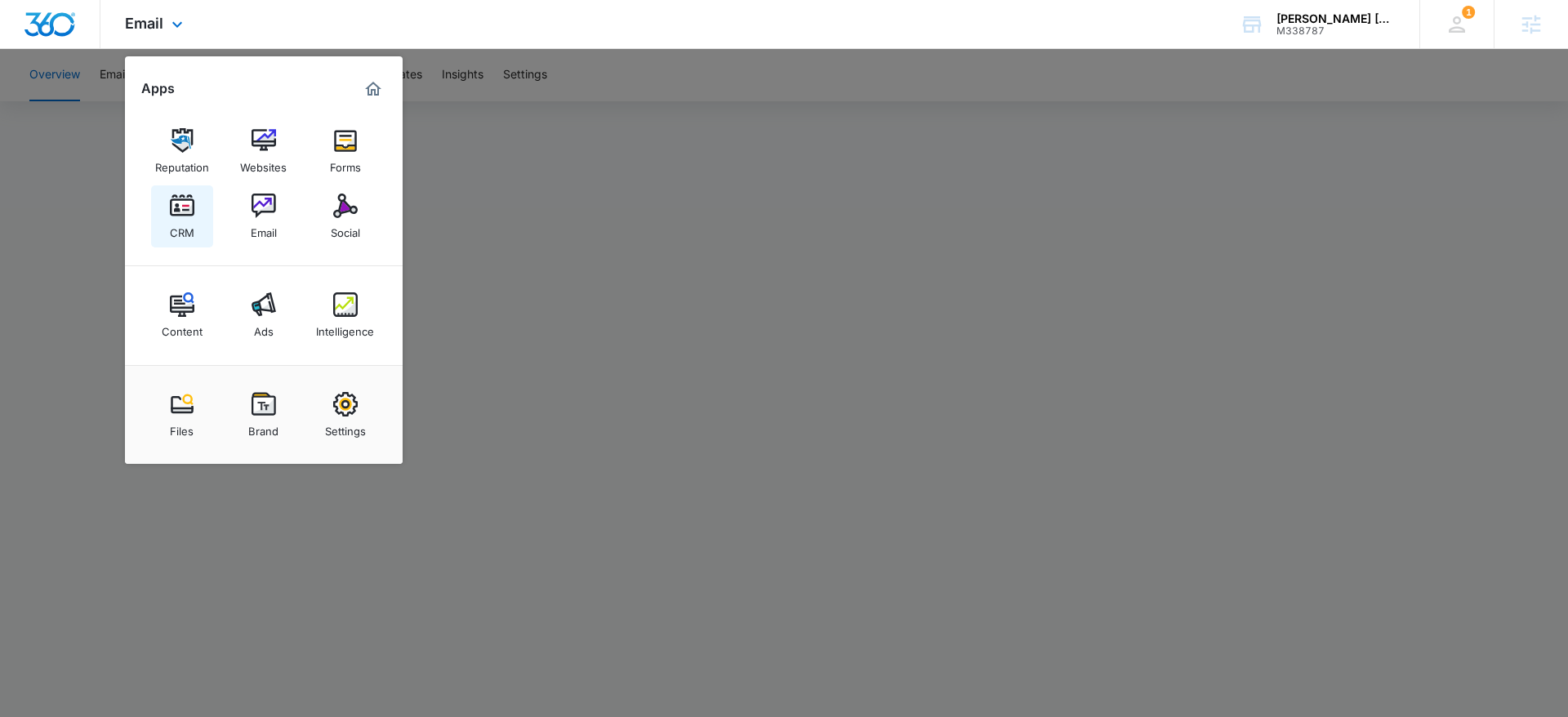
click at [176, 231] on div "CRM" at bounding box center [182, 229] width 24 height 21
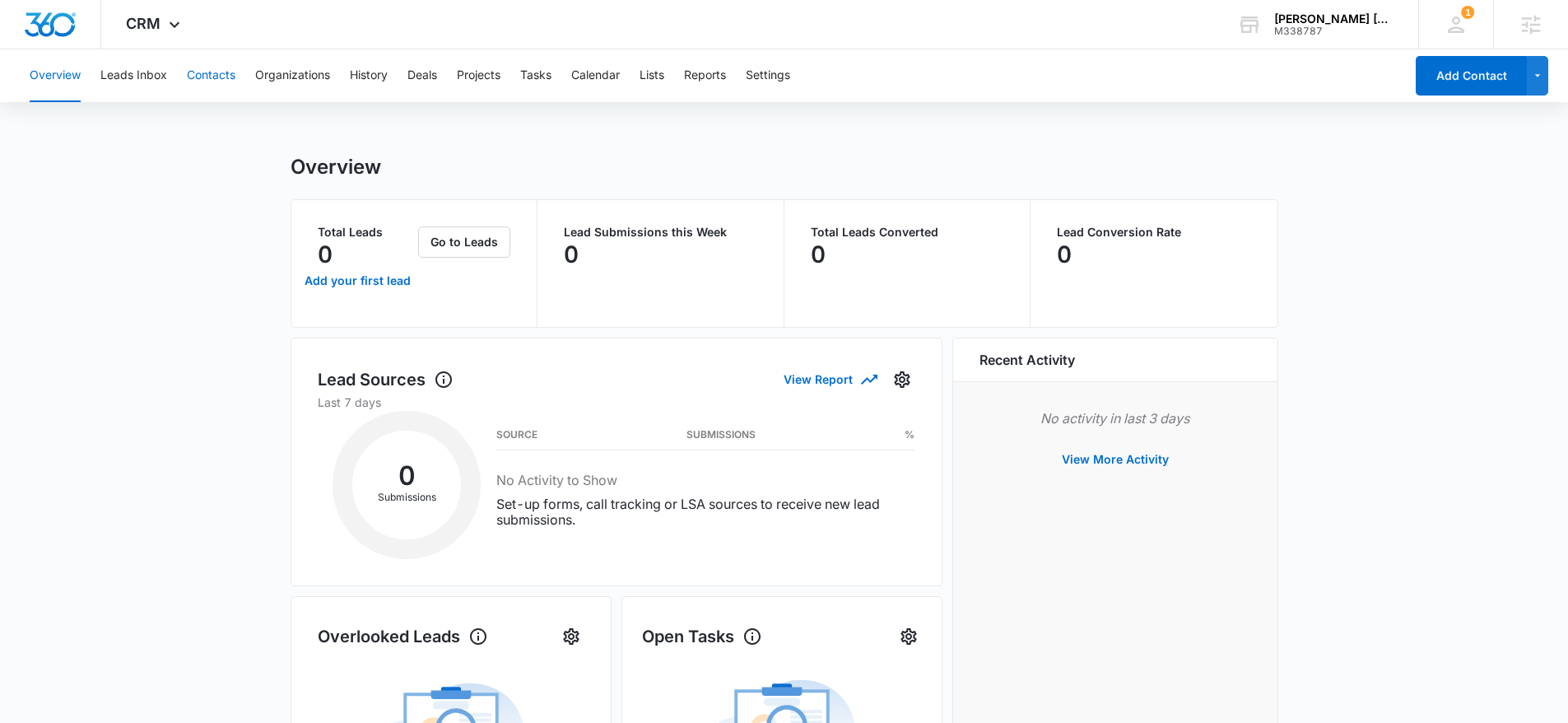
click at [217, 66] on button "Contacts" at bounding box center [211, 76] width 49 height 52
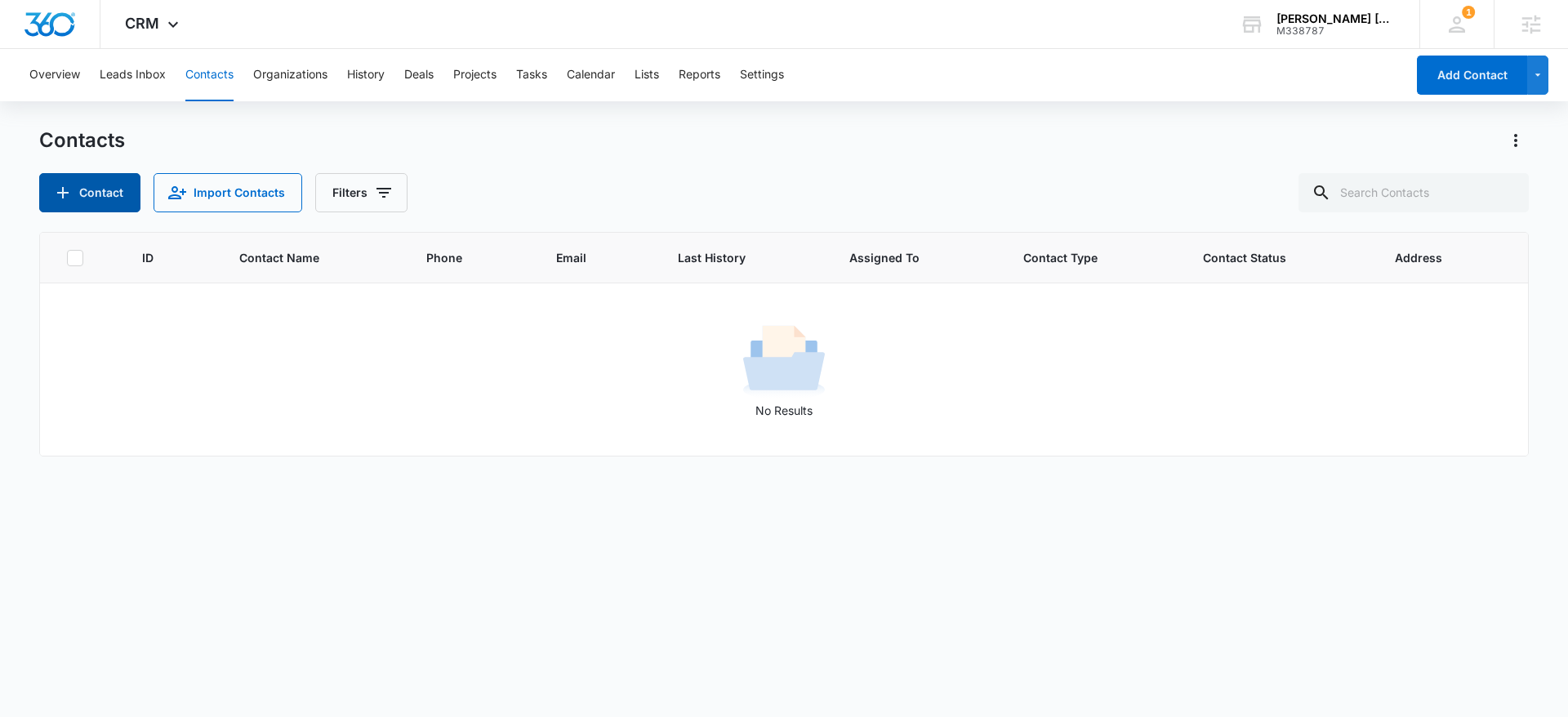
click at [104, 197] on button "Contact" at bounding box center [90, 192] width 101 height 39
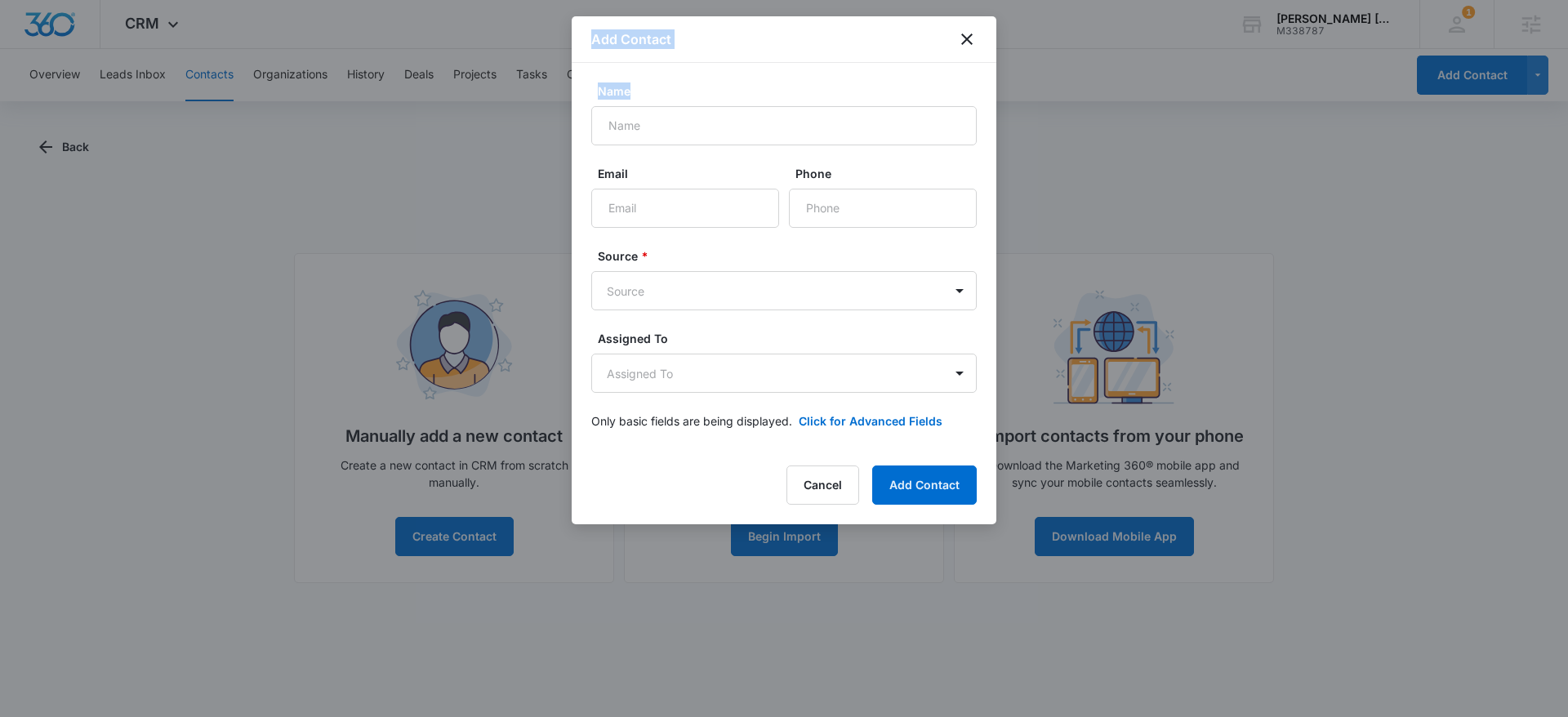
drag, startPoint x: 580, startPoint y: 151, endPoint x: 535, endPoint y: 209, distance: 73.4
click at [532, 207] on body "CRM Apps Reputation Websites Forms CRM Email Social Content Ads Intelligence Fi…" at bounding box center [784, 358] width 1568 height 717
click at [639, 162] on form "Name Email Phone Source * Source Assigned To Assigned To Only basic fields are …" at bounding box center [784, 266] width 386 height 367
click at [649, 129] on input "Name" at bounding box center [784, 126] width 386 height 39
type input "Test"
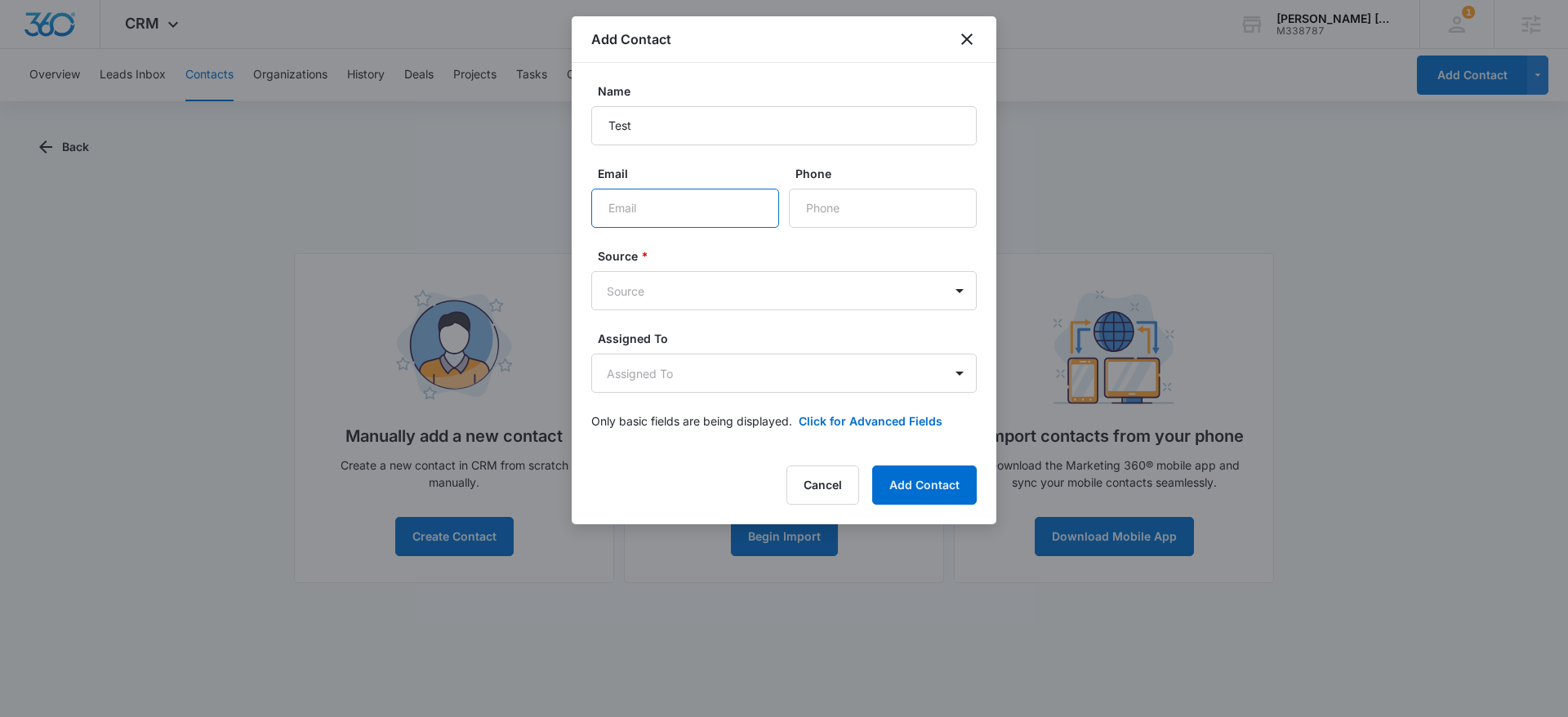
click at [634, 194] on input "Email" at bounding box center [685, 209] width 188 height 39
type input "test@test.com"
click at [967, 38] on icon "close" at bounding box center [967, 38] width 12 height 12
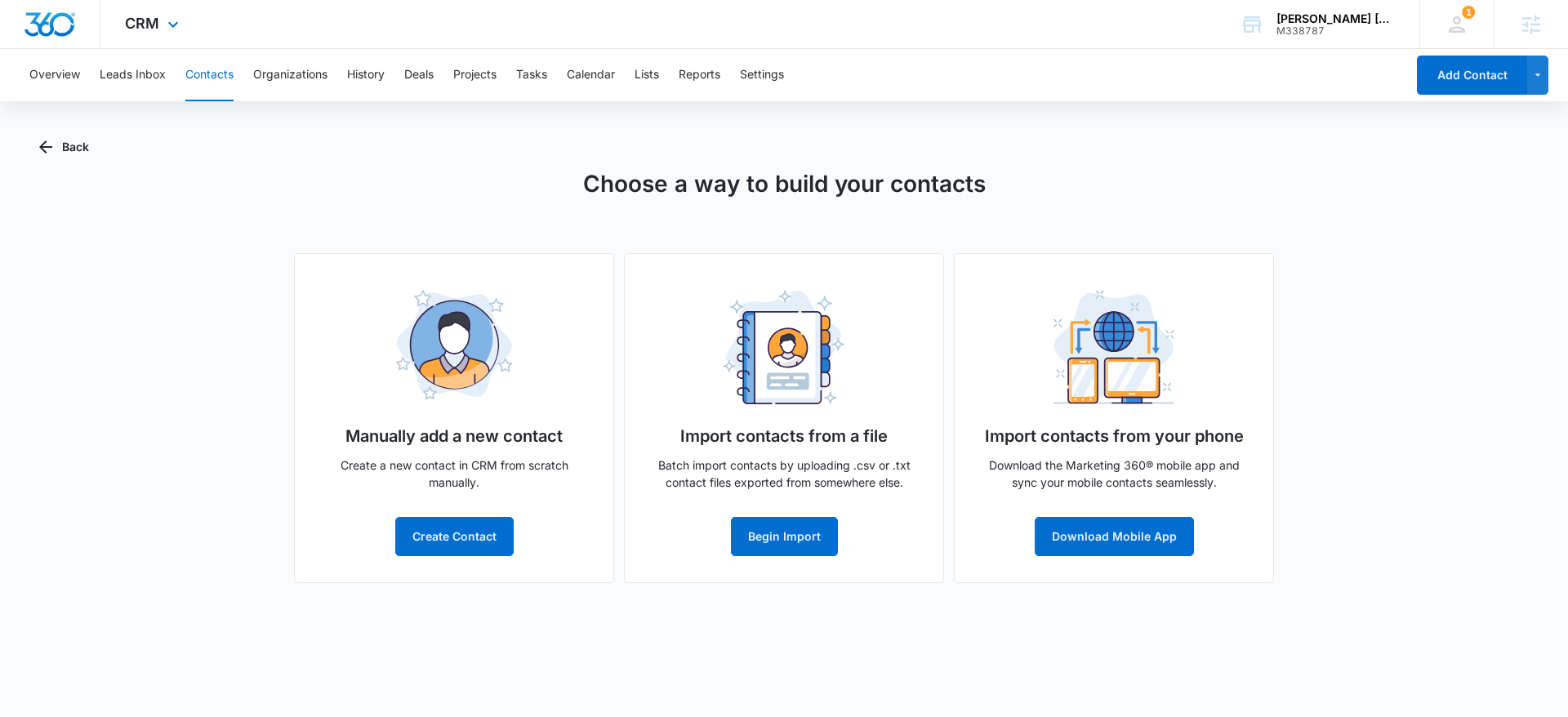
click at [52, 10] on div at bounding box center [50, 24] width 100 height 48
click at [56, 28] on img "Dashboard" at bounding box center [49, 24] width 52 height 24
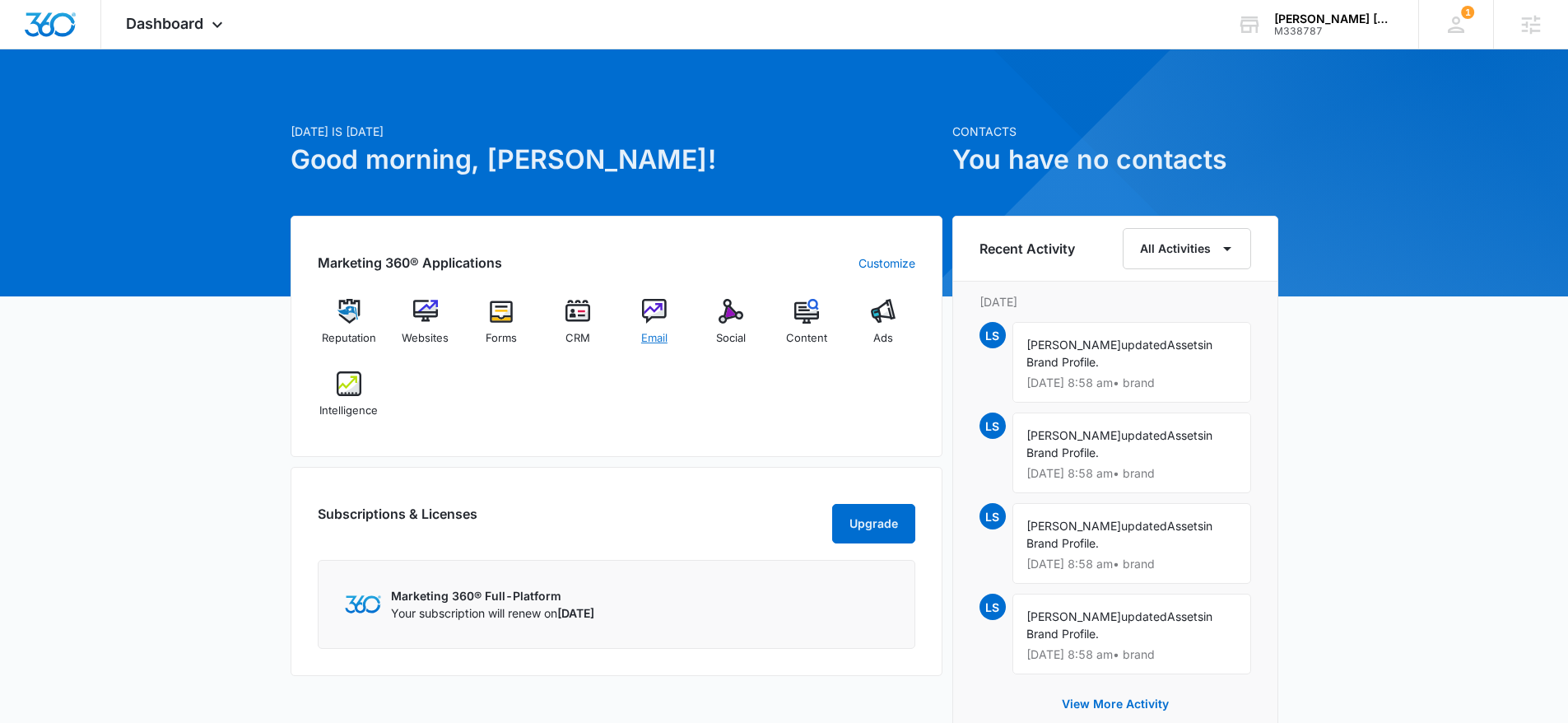
click at [664, 319] on img at bounding box center [653, 311] width 24 height 24
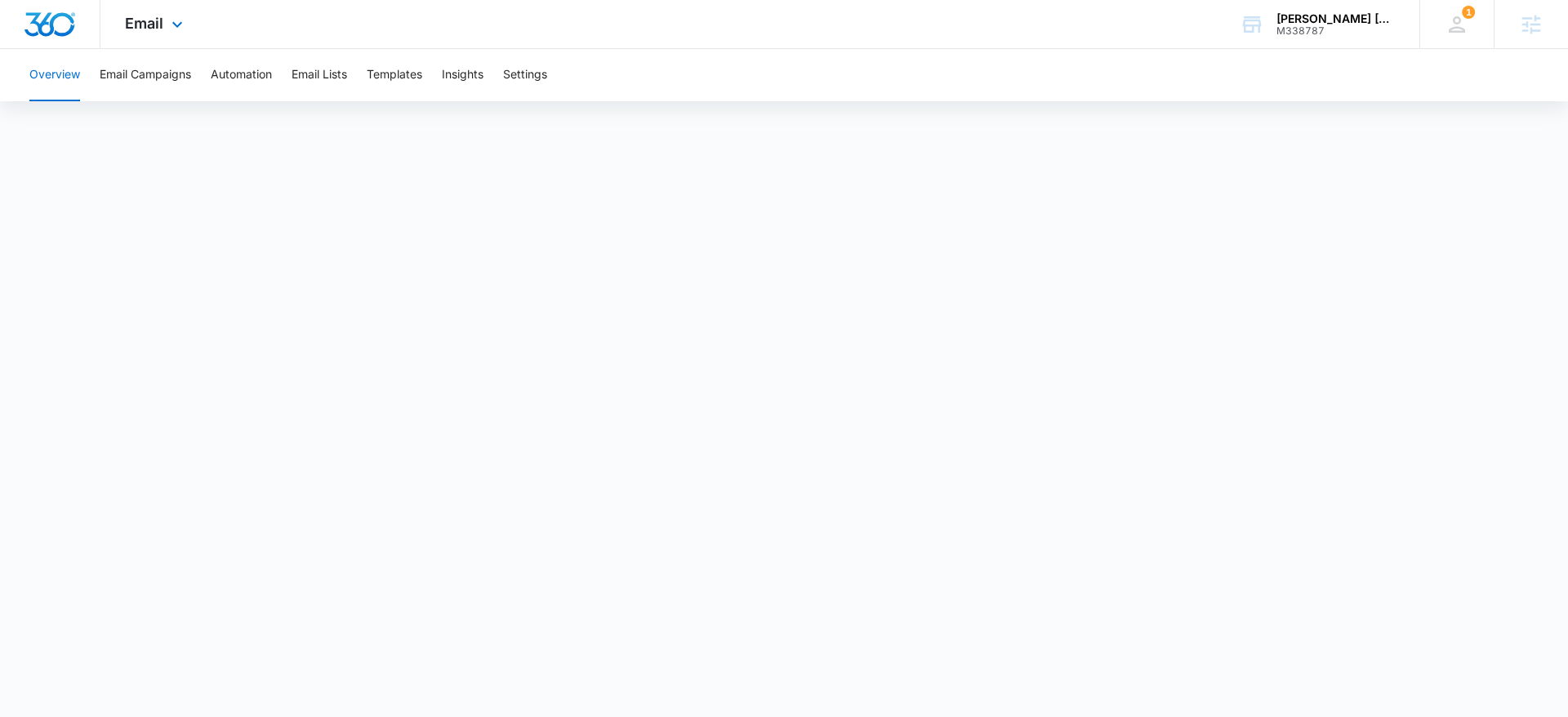
click at [57, 21] on img "Dashboard" at bounding box center [49, 24] width 52 height 24
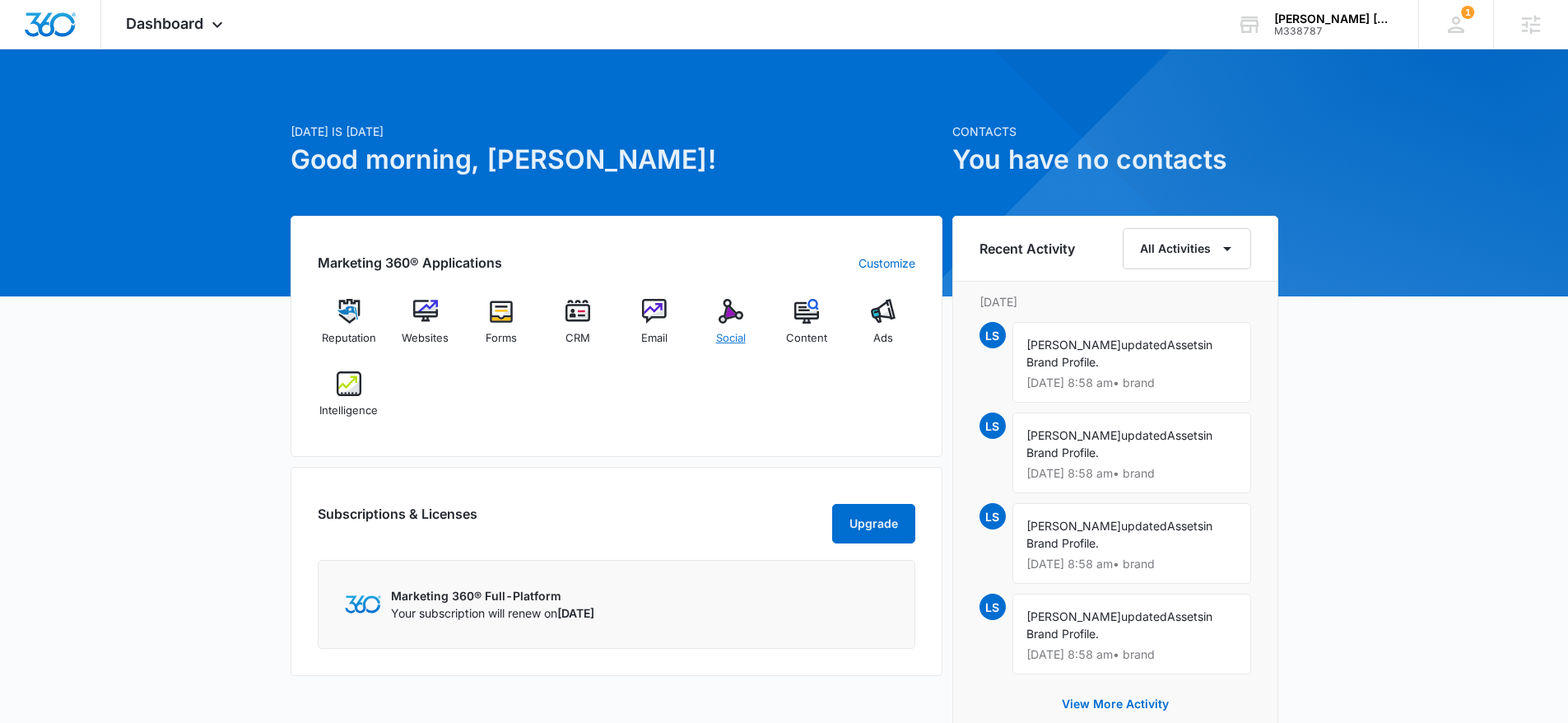
click at [731, 323] on div "Social" at bounding box center [730, 329] width 63 height 60
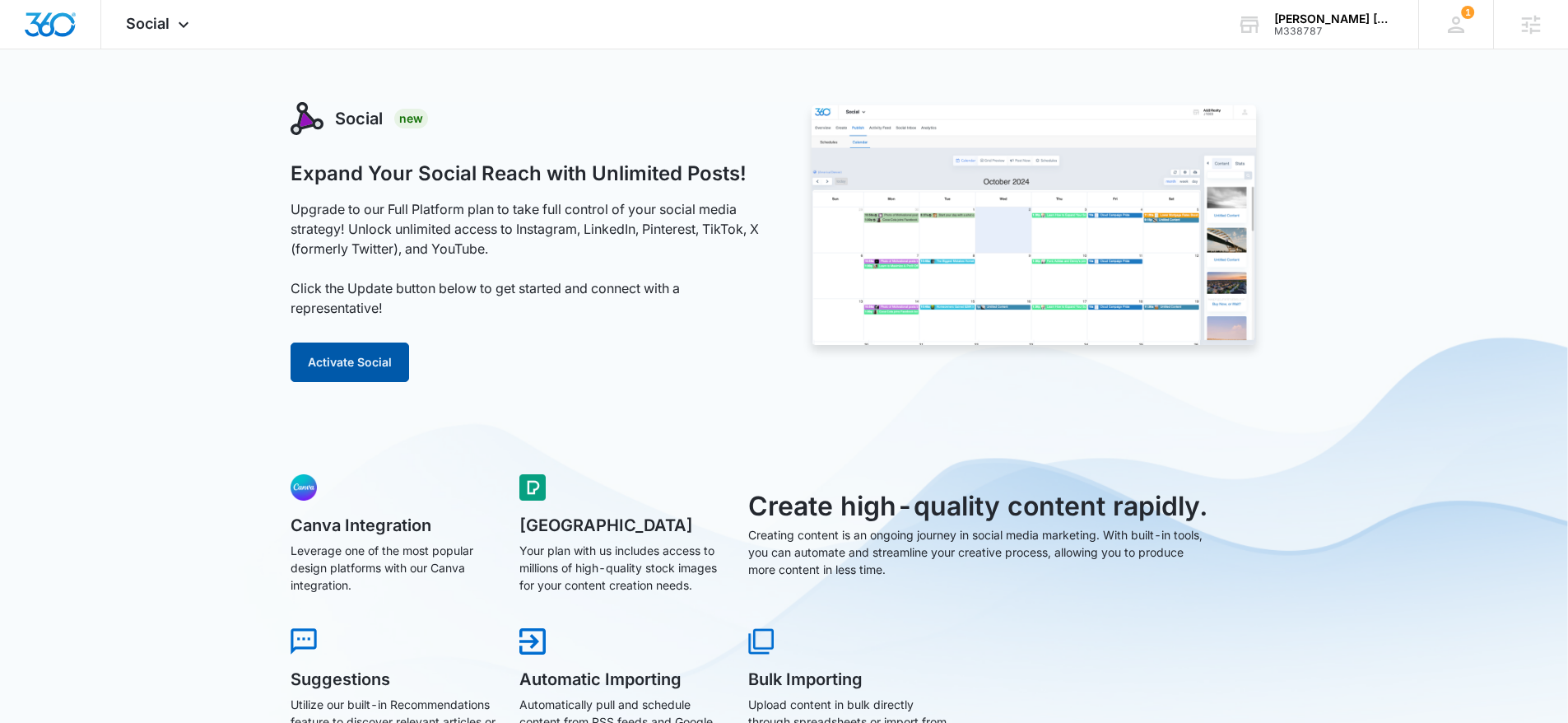
click at [292, 372] on button "Activate Social" at bounding box center [349, 362] width 118 height 40
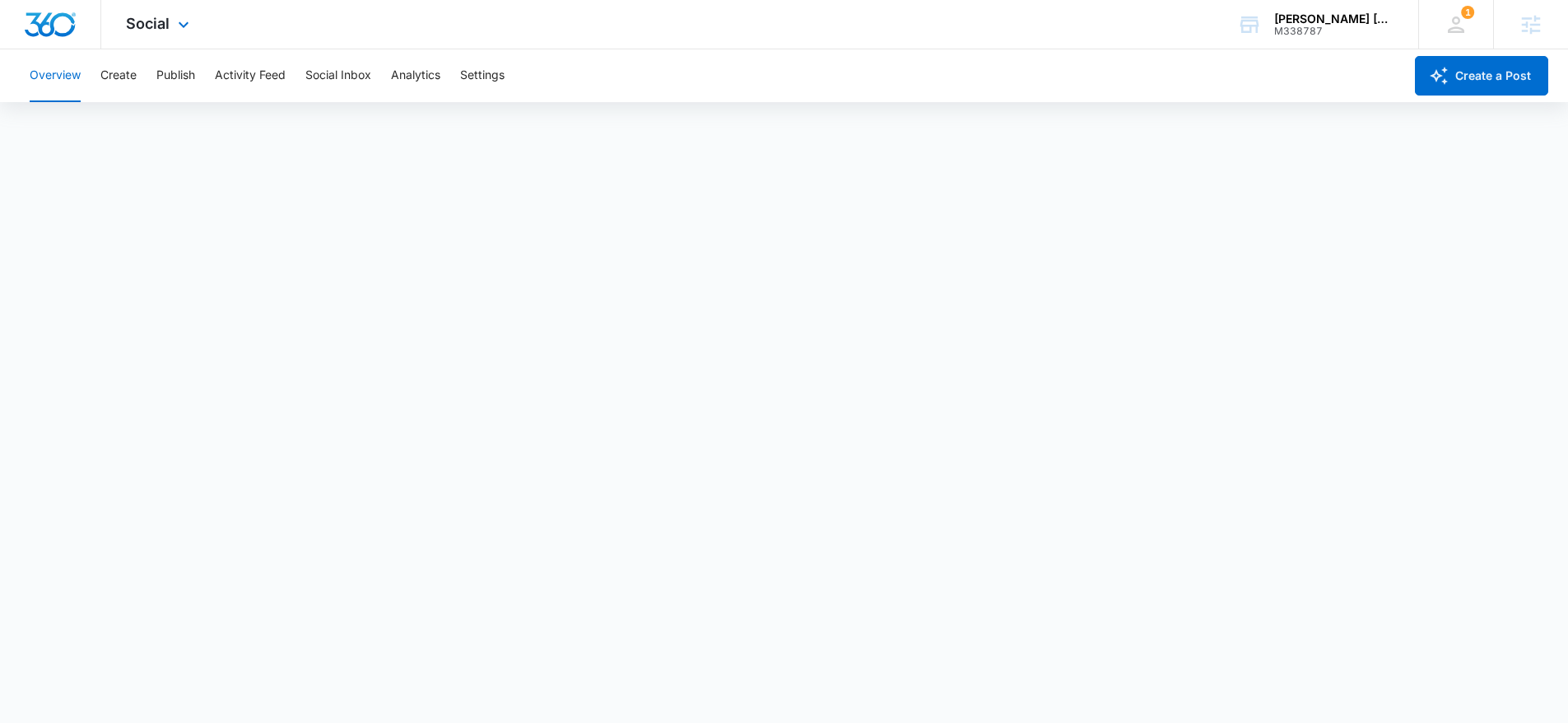
click at [45, 19] on img "Dashboard" at bounding box center [50, 24] width 52 height 24
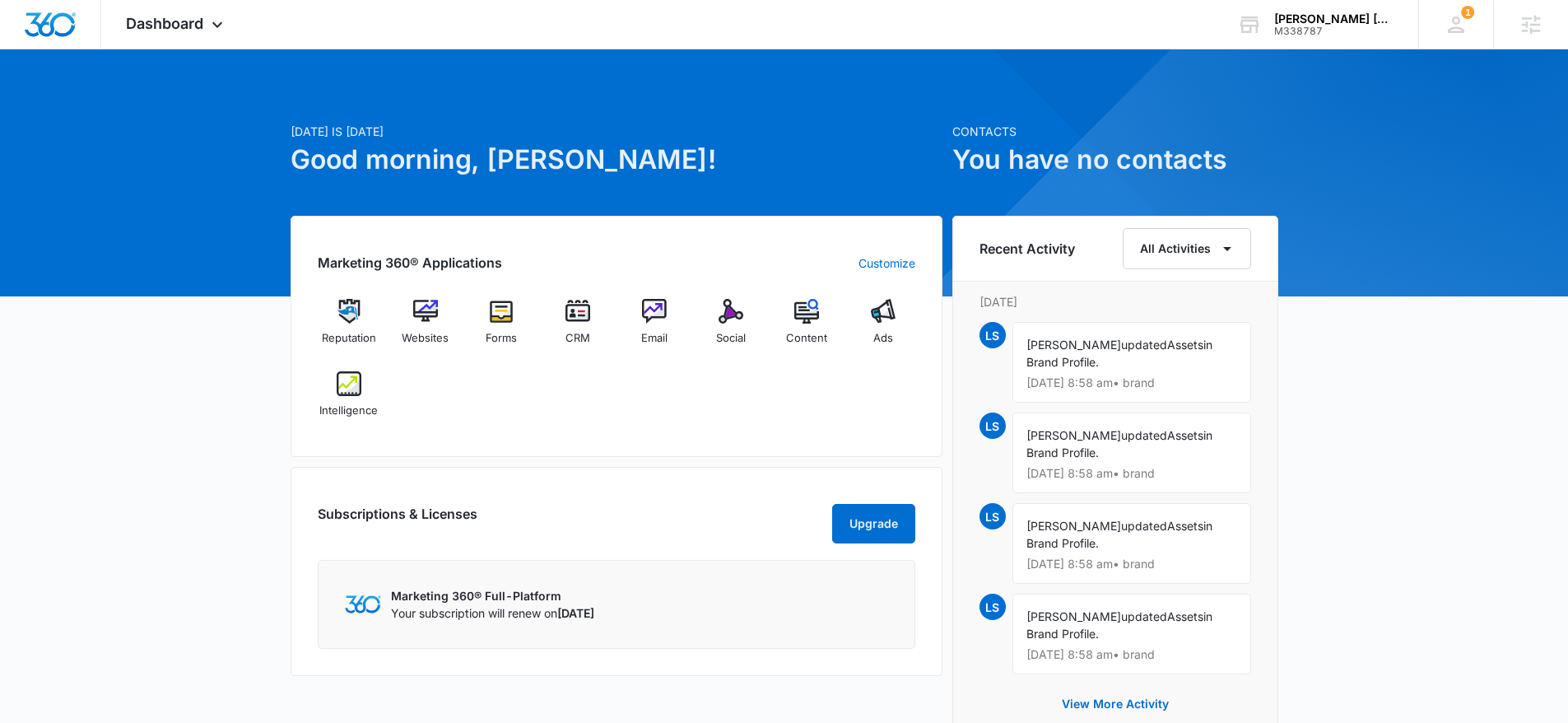
click at [413, 445] on div "Marketing 360® Applications Customize Reputation Websites Forms CRM Email Socia…" at bounding box center [616, 336] width 651 height 241
click at [345, 408] on span "Intelligence" at bounding box center [348, 411] width 59 height 16
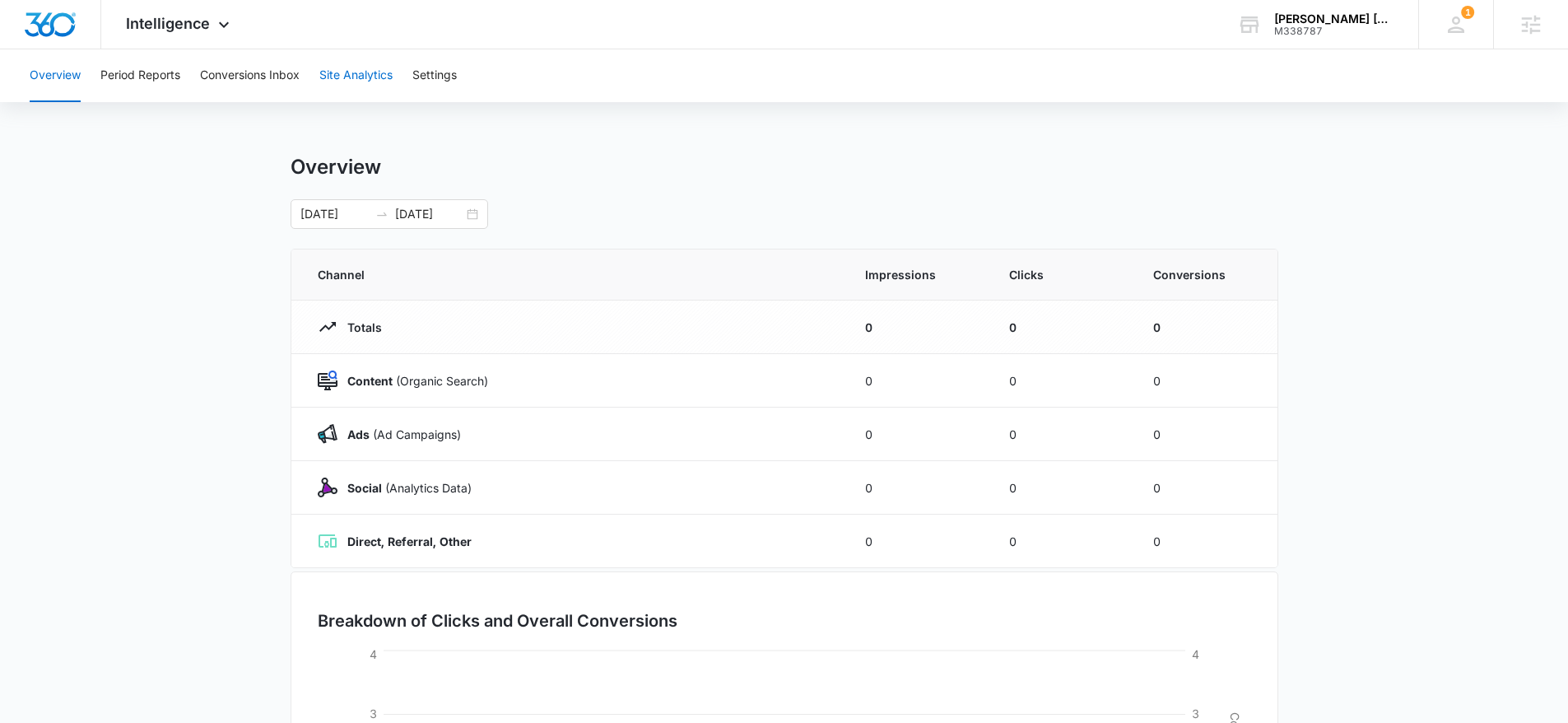
click at [351, 70] on button "Site Analytics" at bounding box center [355, 76] width 73 height 52
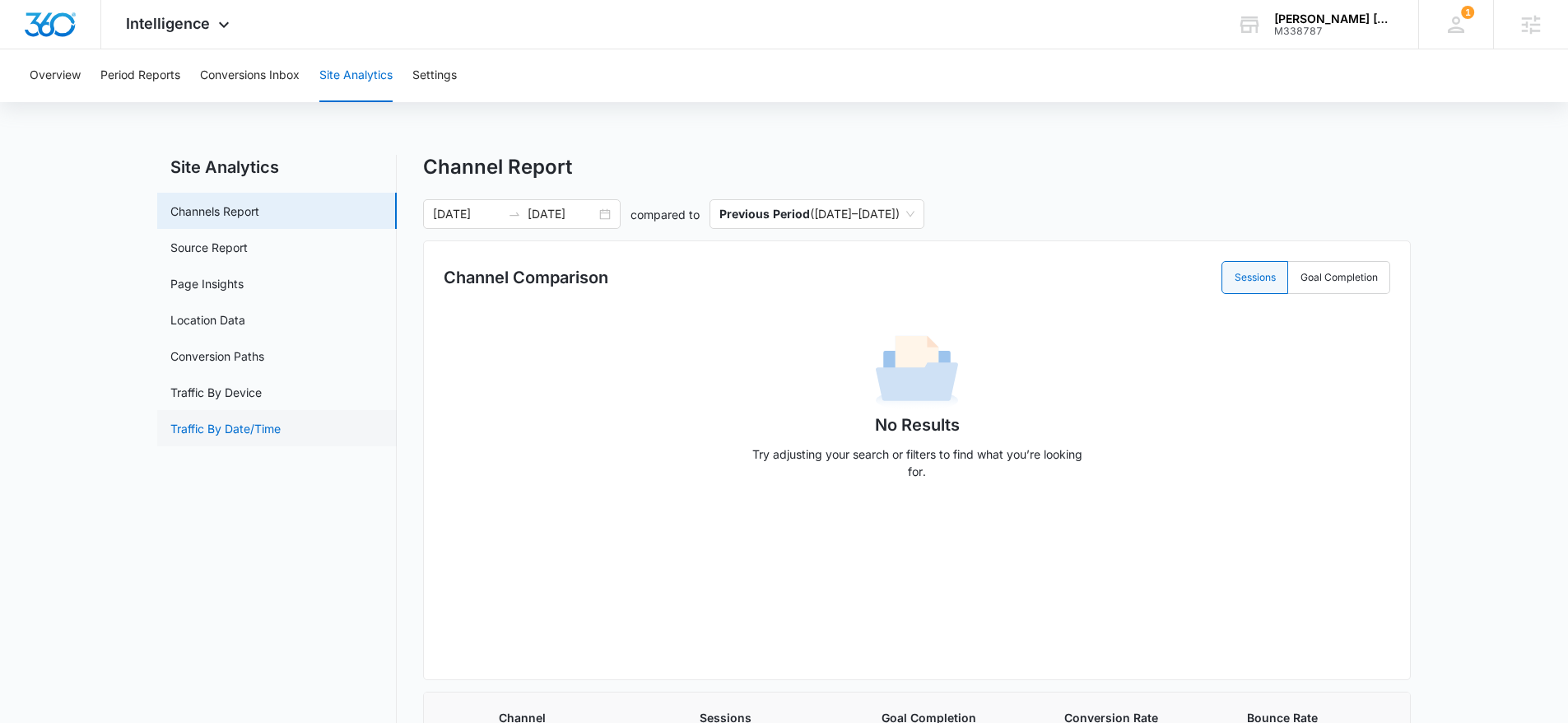
click at [267, 435] on link "Traffic By Date/Time" at bounding box center [226, 428] width 110 height 17
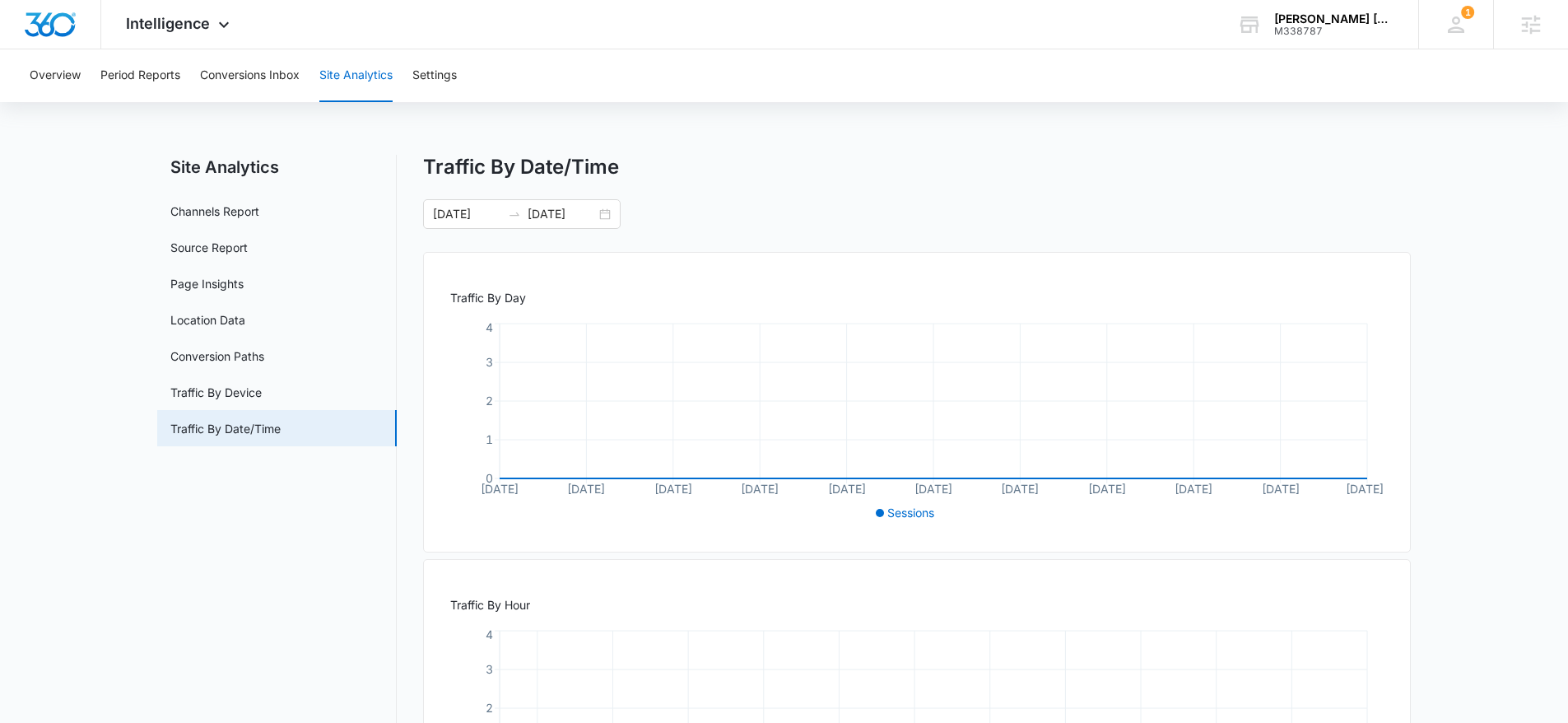
click at [1040, 177] on div "Traffic By Date/Time" at bounding box center [917, 166] width 988 height 24
click at [47, 27] on img "Dashboard" at bounding box center [50, 24] width 52 height 24
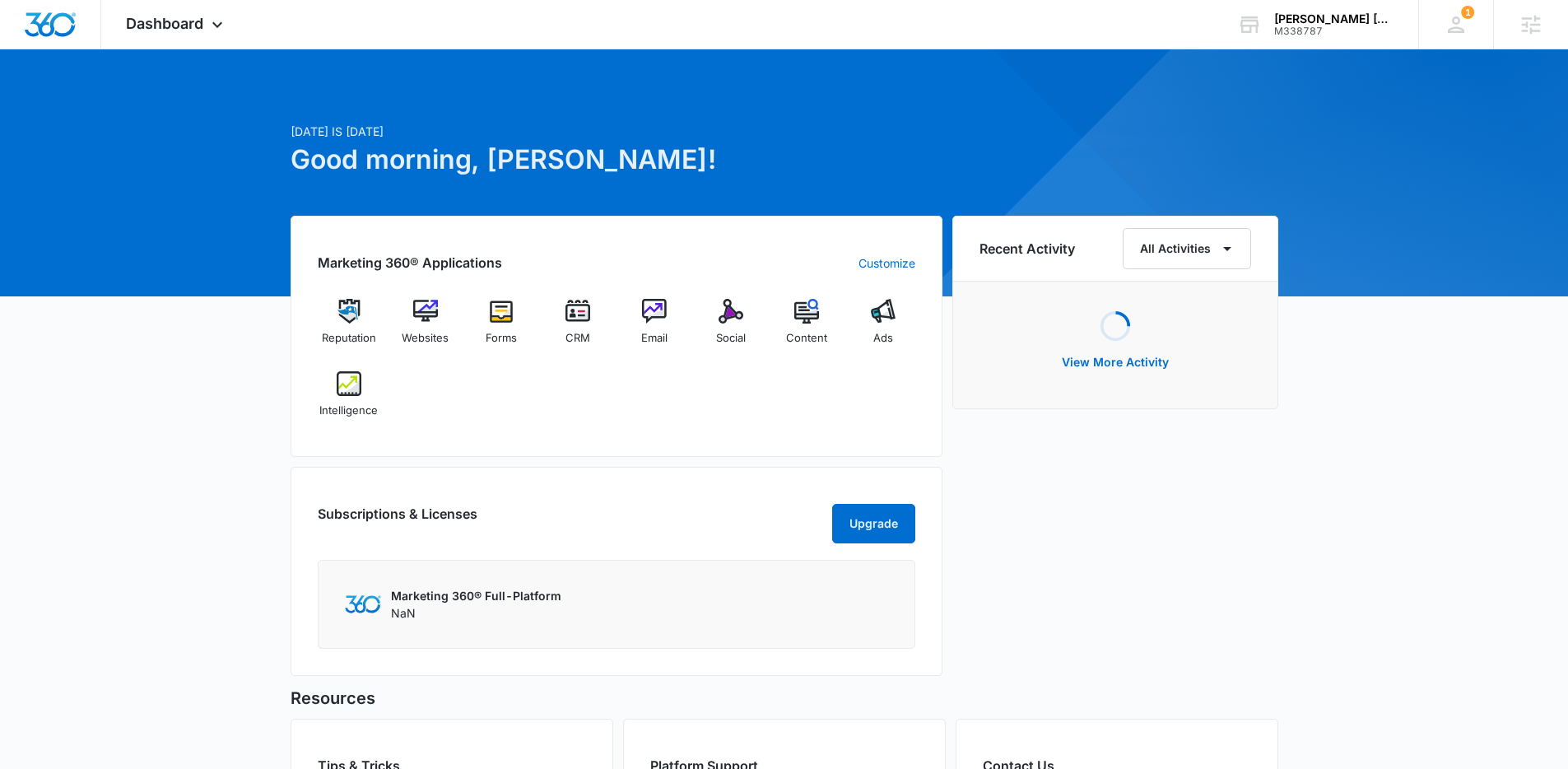
click at [198, 55] on div at bounding box center [784, 173] width 1568 height 247
click at [194, 42] on div "Dashboard Apps Reputation Websites Forms CRM Email Social Content Ads Intellige…" at bounding box center [176, 24] width 151 height 49
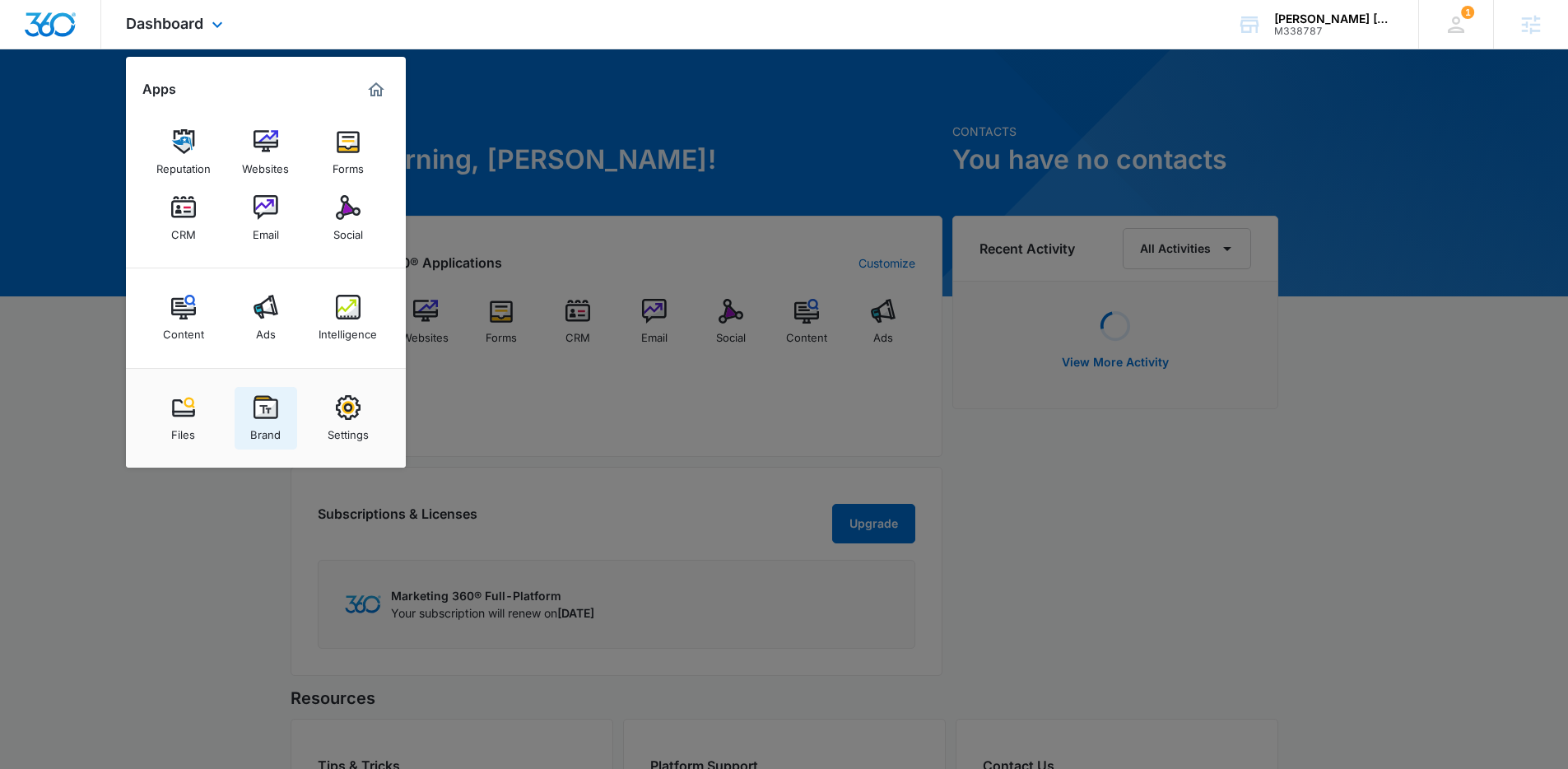
click at [257, 445] on link "Brand" at bounding box center [265, 418] width 62 height 62
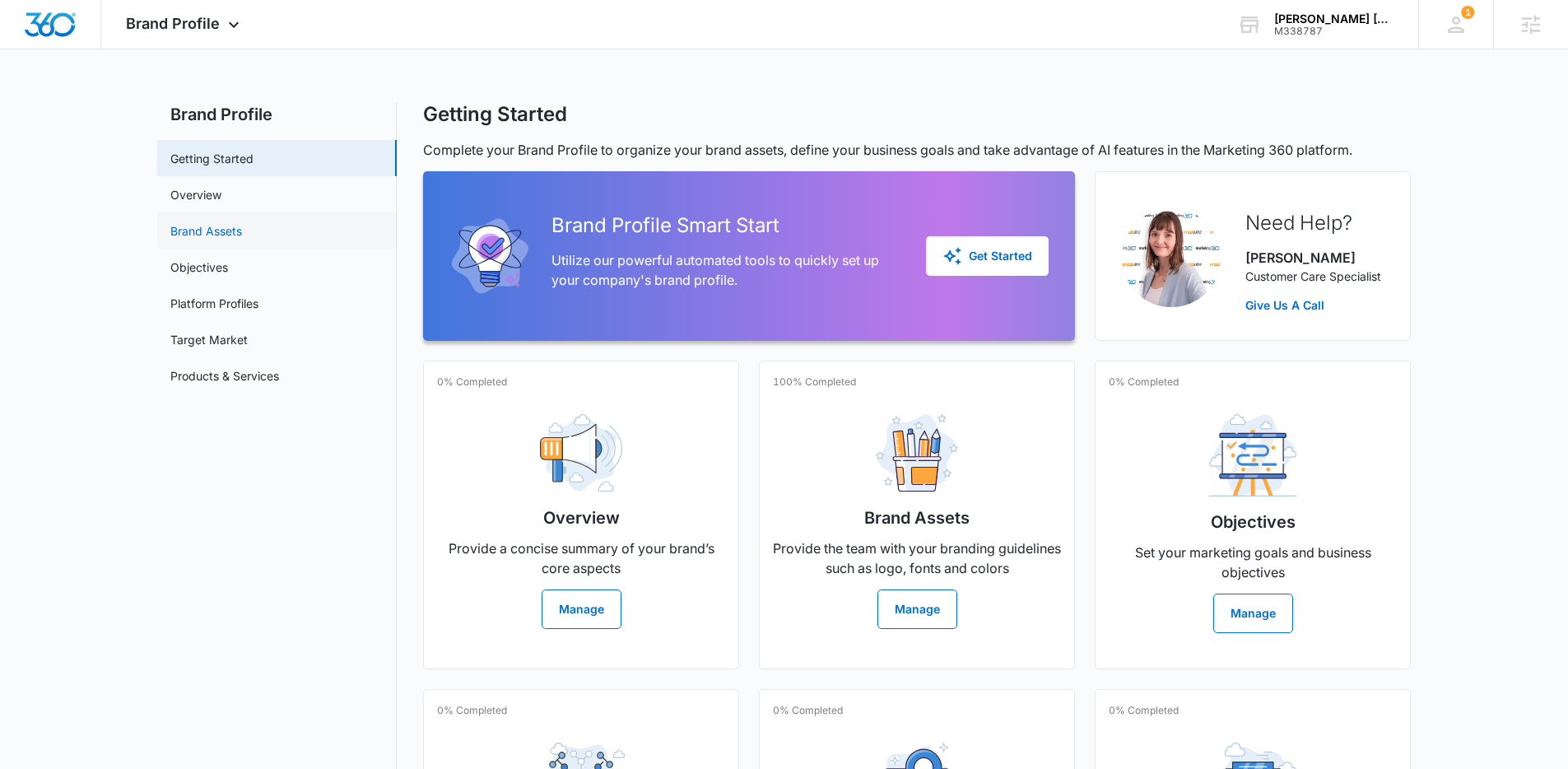
click at [239, 228] on link "Brand Assets" at bounding box center [206, 230] width 71 height 17
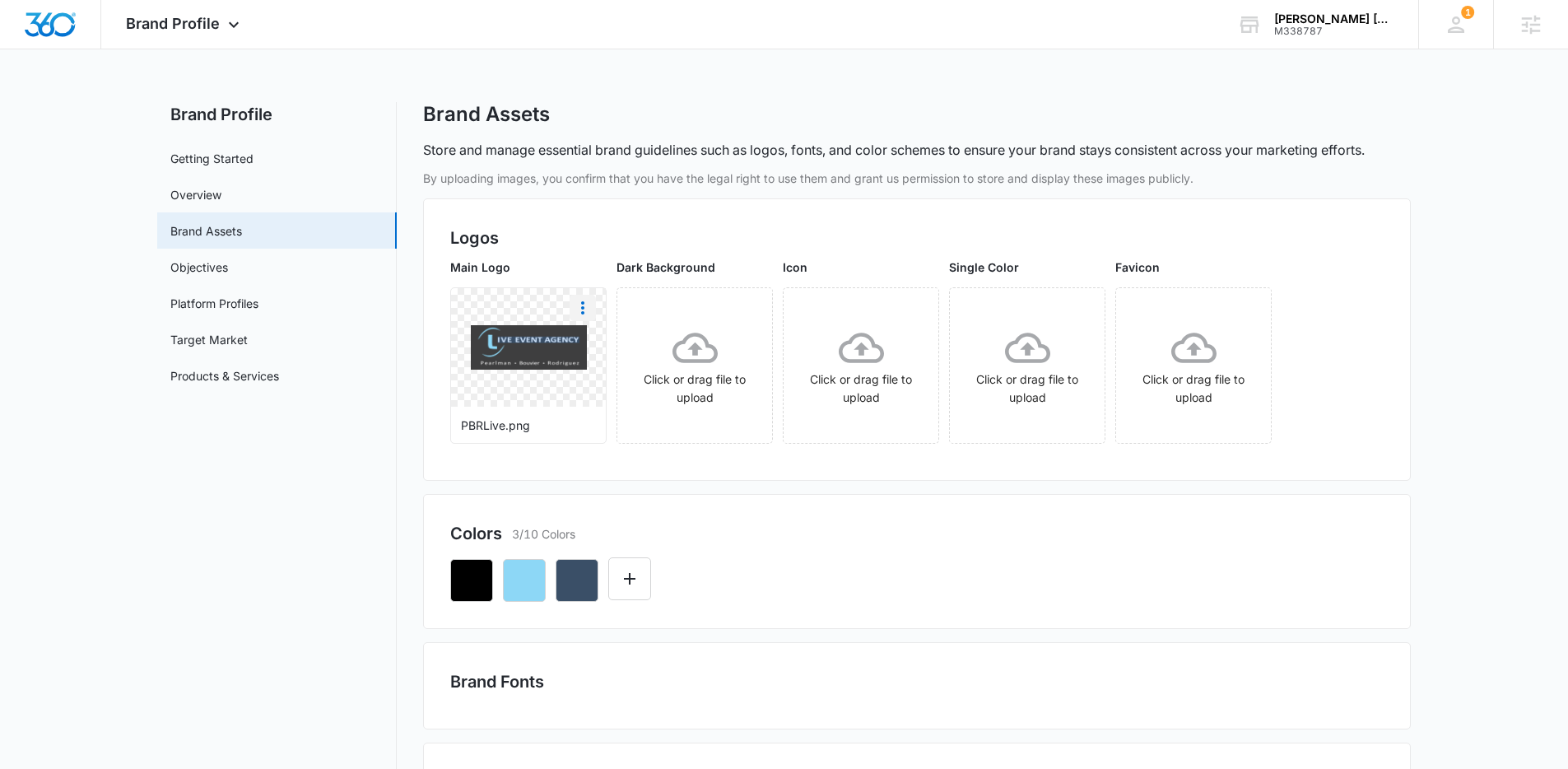
click at [583, 305] on icon "More" at bounding box center [583, 308] width 20 height 20
click at [632, 383] on div "Delete" at bounding box center [616, 378] width 53 height 12
click at [549, 379] on div "Click or drag file to upload" at bounding box center [528, 366] width 154 height 81
click at [492, 561] on icon "Remove" at bounding box center [492, 560] width 7 height 7
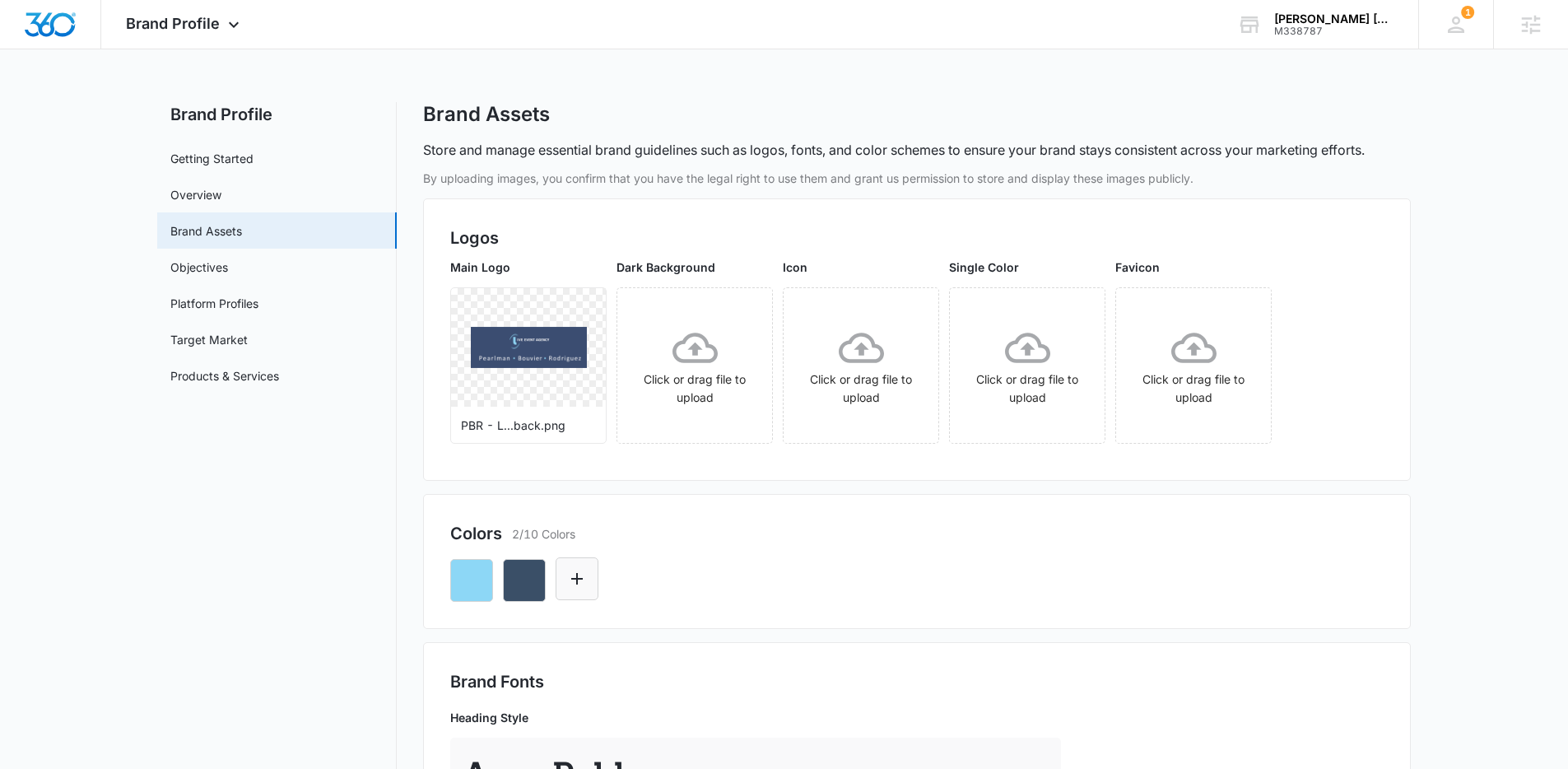
click at [589, 586] on button "Edit Color" at bounding box center [576, 579] width 42 height 42
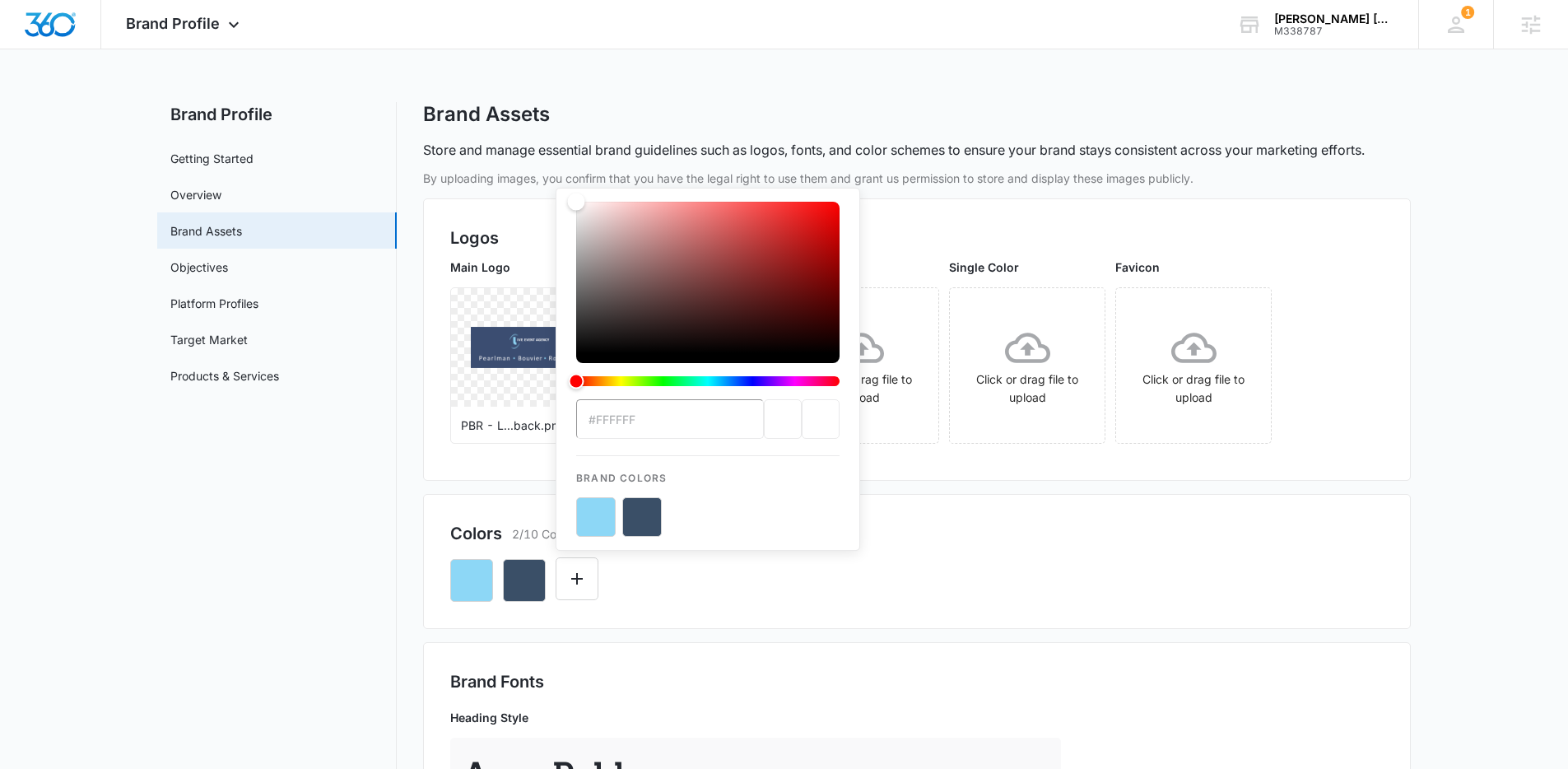
drag, startPoint x: 687, startPoint y: 338, endPoint x: 426, endPoint y: 55, distance: 385.0
click at [426, 55] on div "Brand Profile Apps Reputation Websites Forms CRM Email Social Content Ads Intel…" at bounding box center [784, 778] width 1568 height 1556
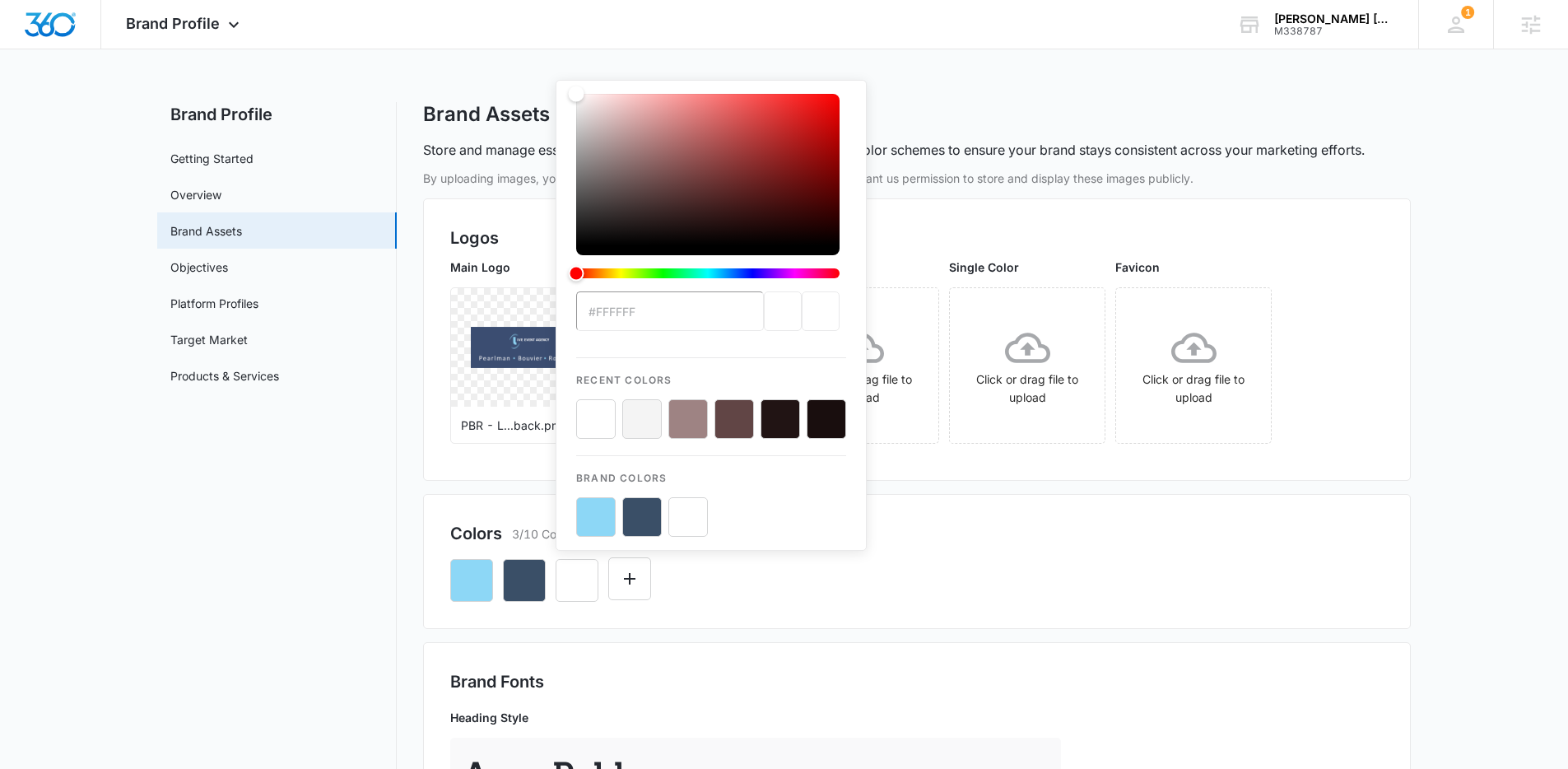
click at [864, 592] on div "#FFFFFF Recent Colors Brand Colors" at bounding box center [917, 574] width 933 height 56
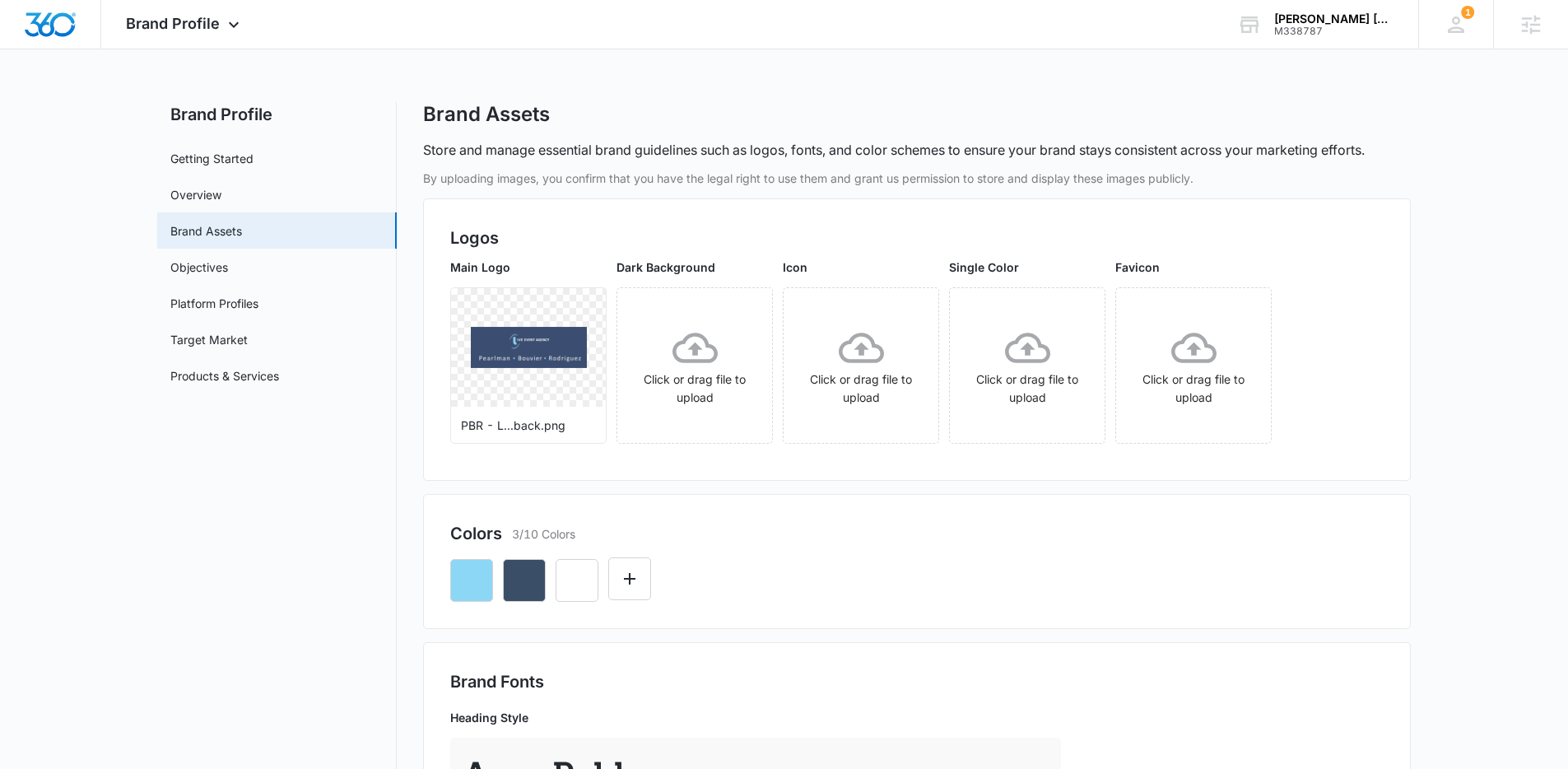
click at [998, 562] on div at bounding box center [917, 574] width 933 height 56
click at [647, 582] on button "Edit Color" at bounding box center [629, 579] width 42 height 42
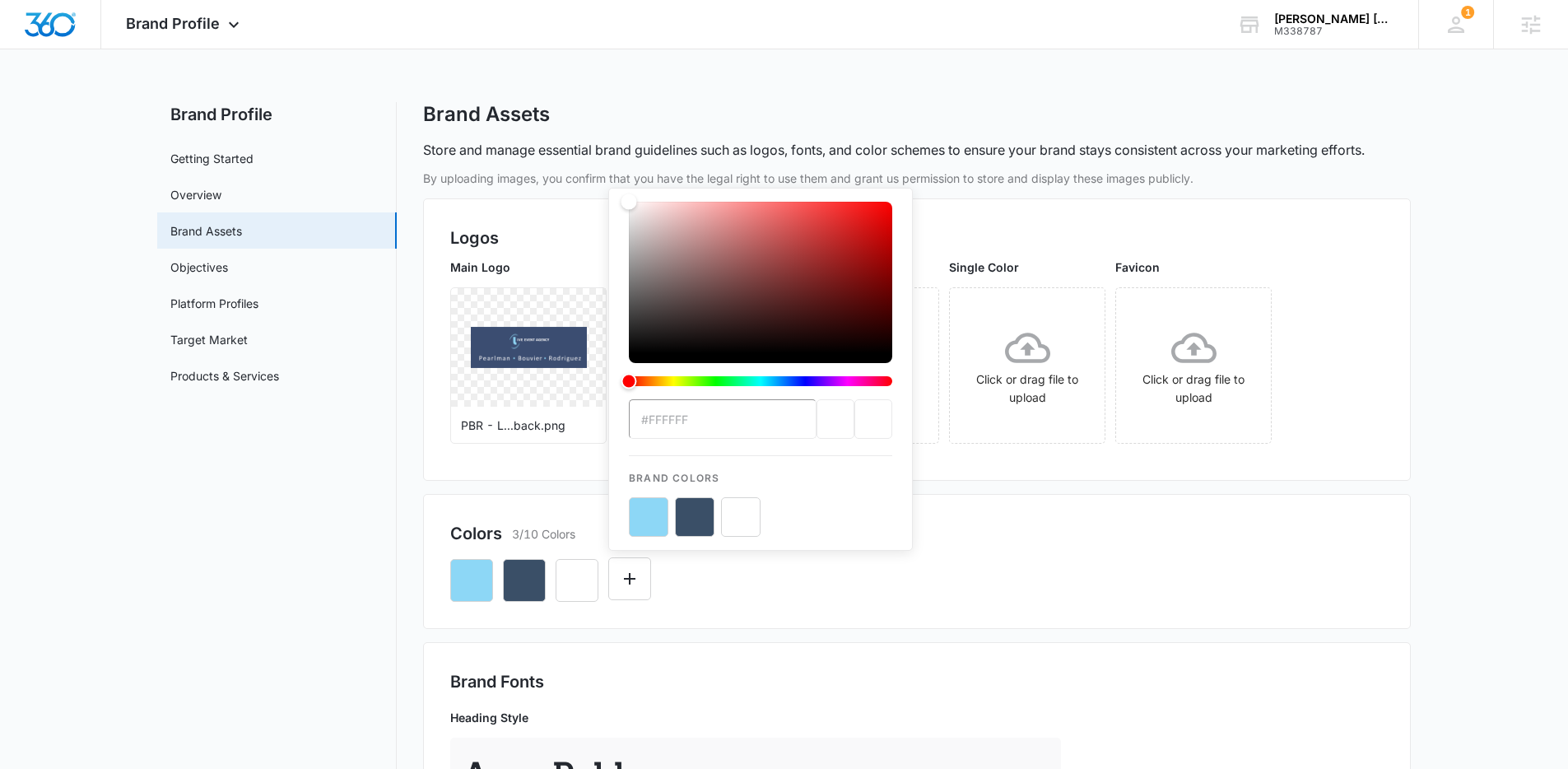
click at [1028, 672] on h2 "Brand Fonts" at bounding box center [917, 681] width 933 height 24
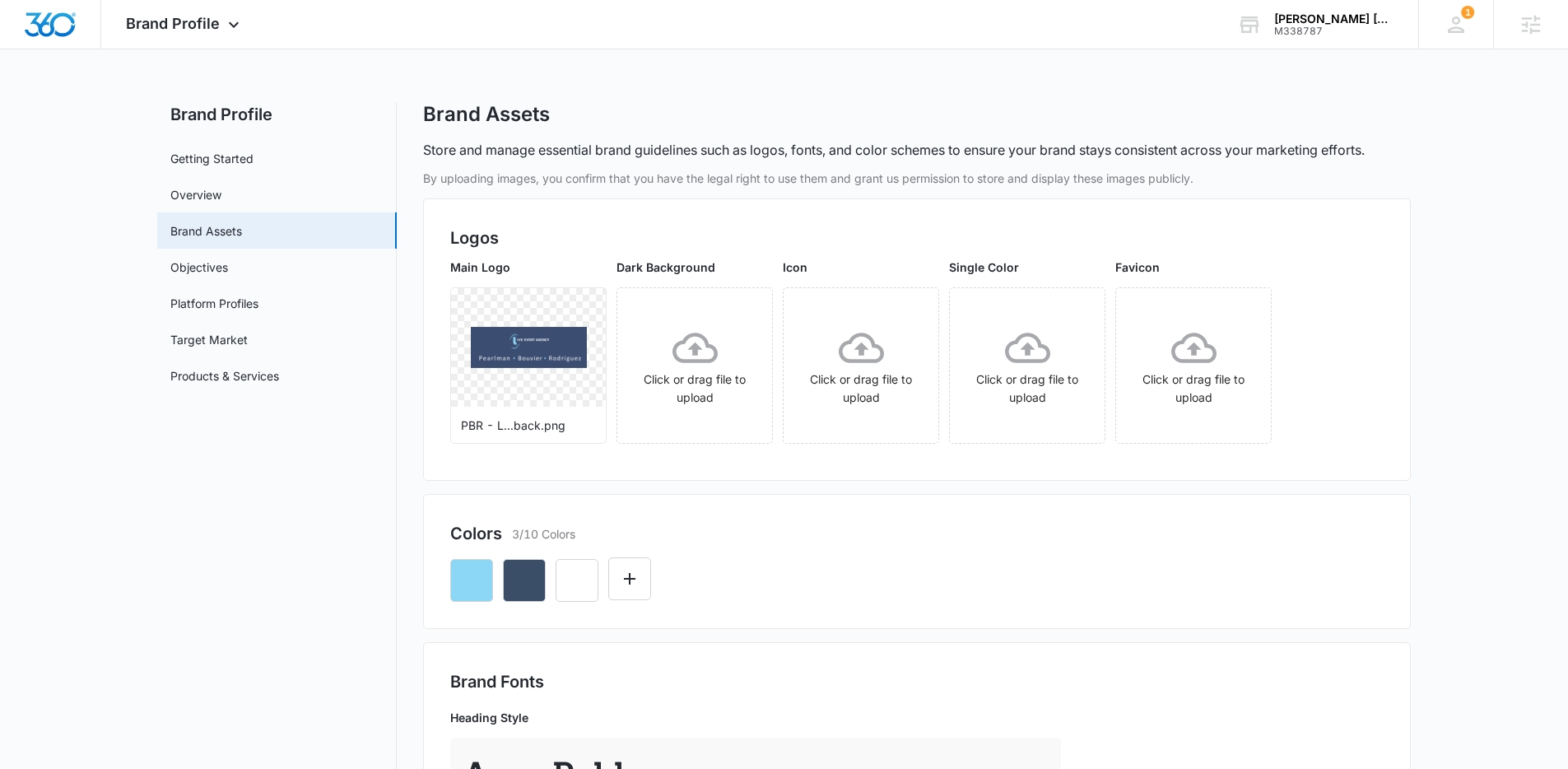
click at [1056, 562] on div at bounding box center [917, 574] width 933 height 56
click at [1362, 472] on div "Logos Main Logo PBR - L...back.png Dark Background Click or drag file to upload…" at bounding box center [917, 339] width 988 height 283
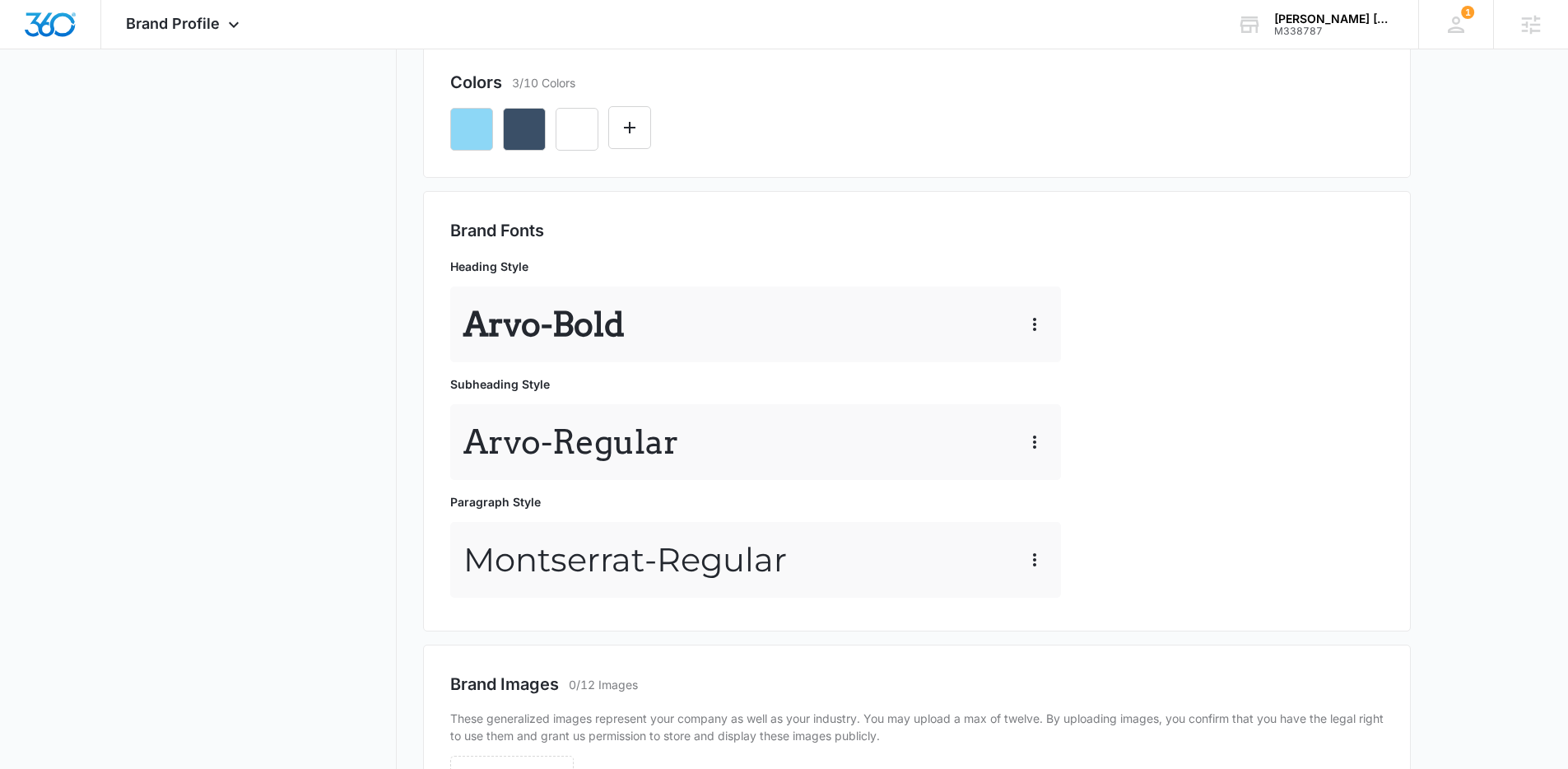
scroll to position [787, 0]
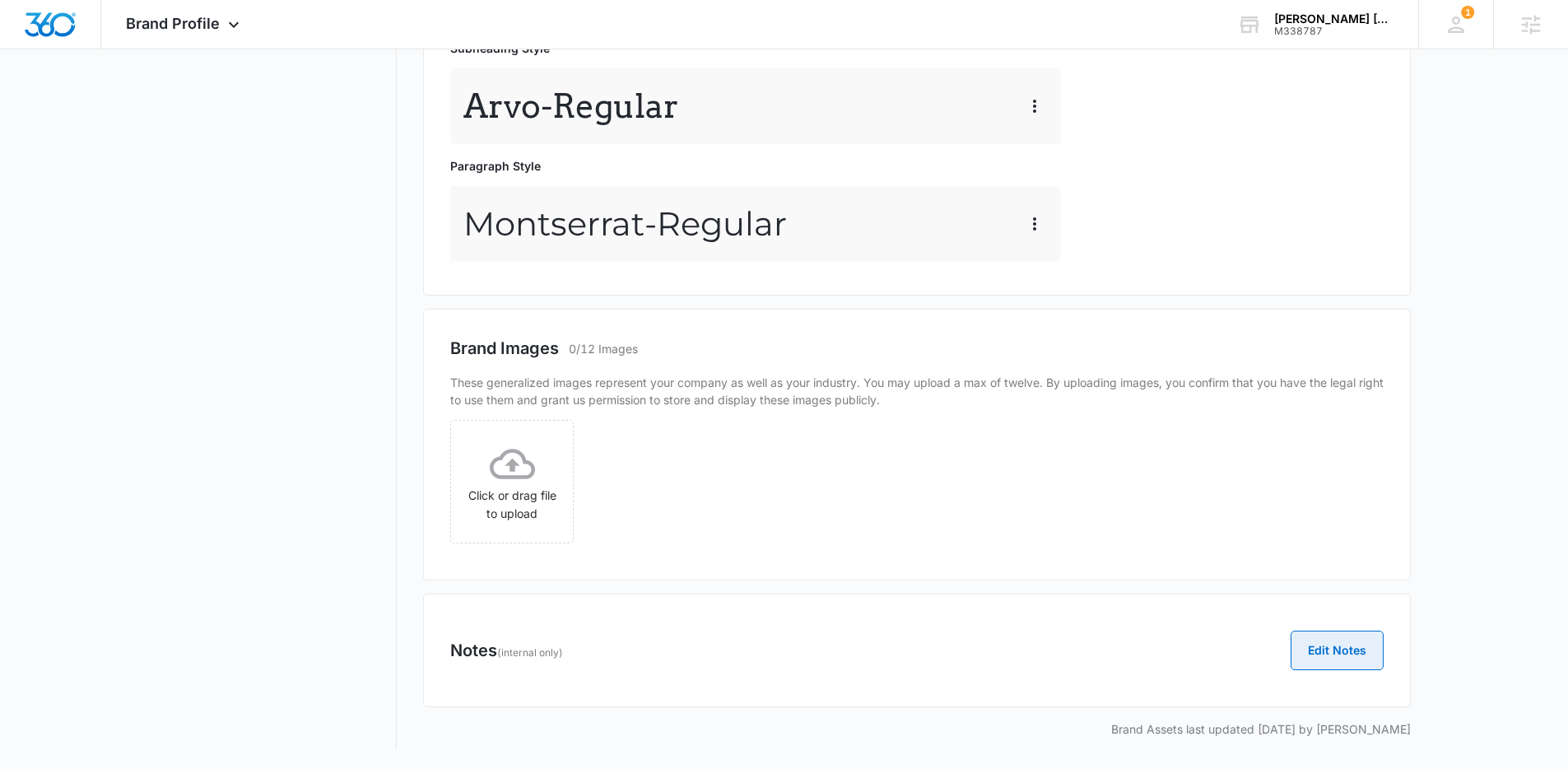
click at [1340, 657] on button "Edit Notes" at bounding box center [1336, 651] width 93 height 40
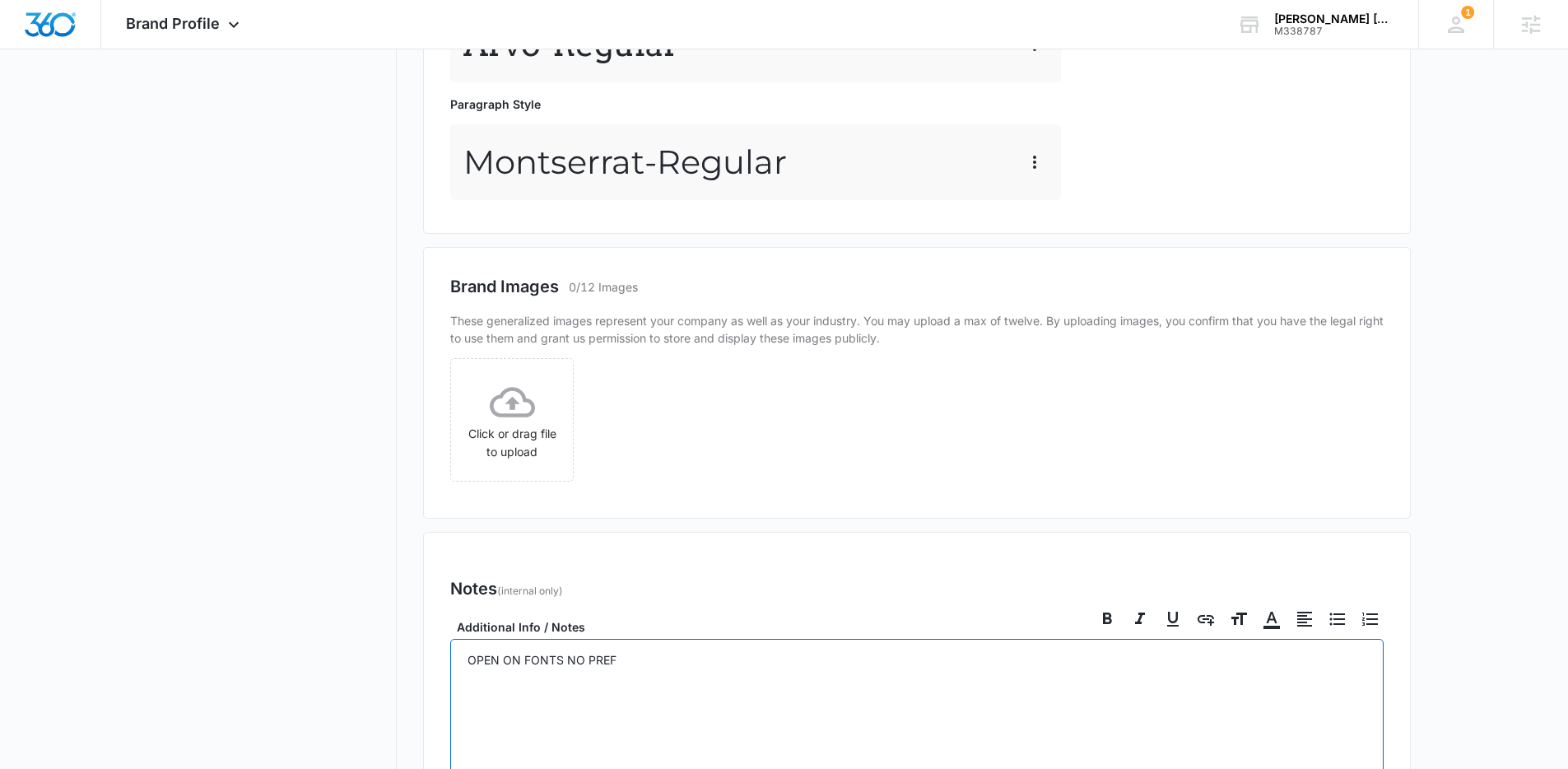
scroll to position [1064, 0]
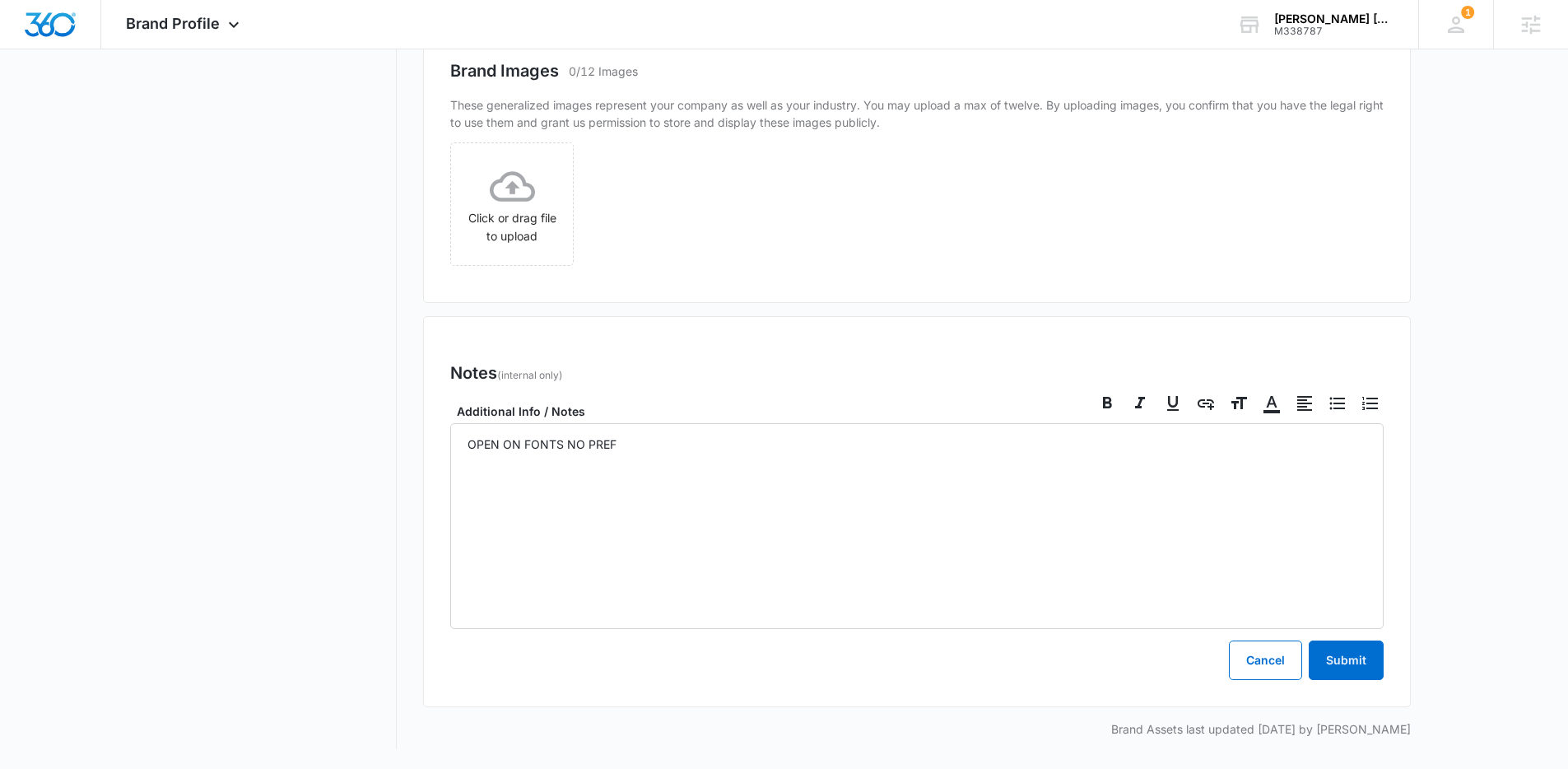
click at [1390, 659] on div "Notes (internal only) Edit Notes Additional Info / Notes OPEN ON FONTS NO PREF …" at bounding box center [917, 511] width 988 height 391
click at [1375, 657] on button "Submit" at bounding box center [1345, 661] width 75 height 40
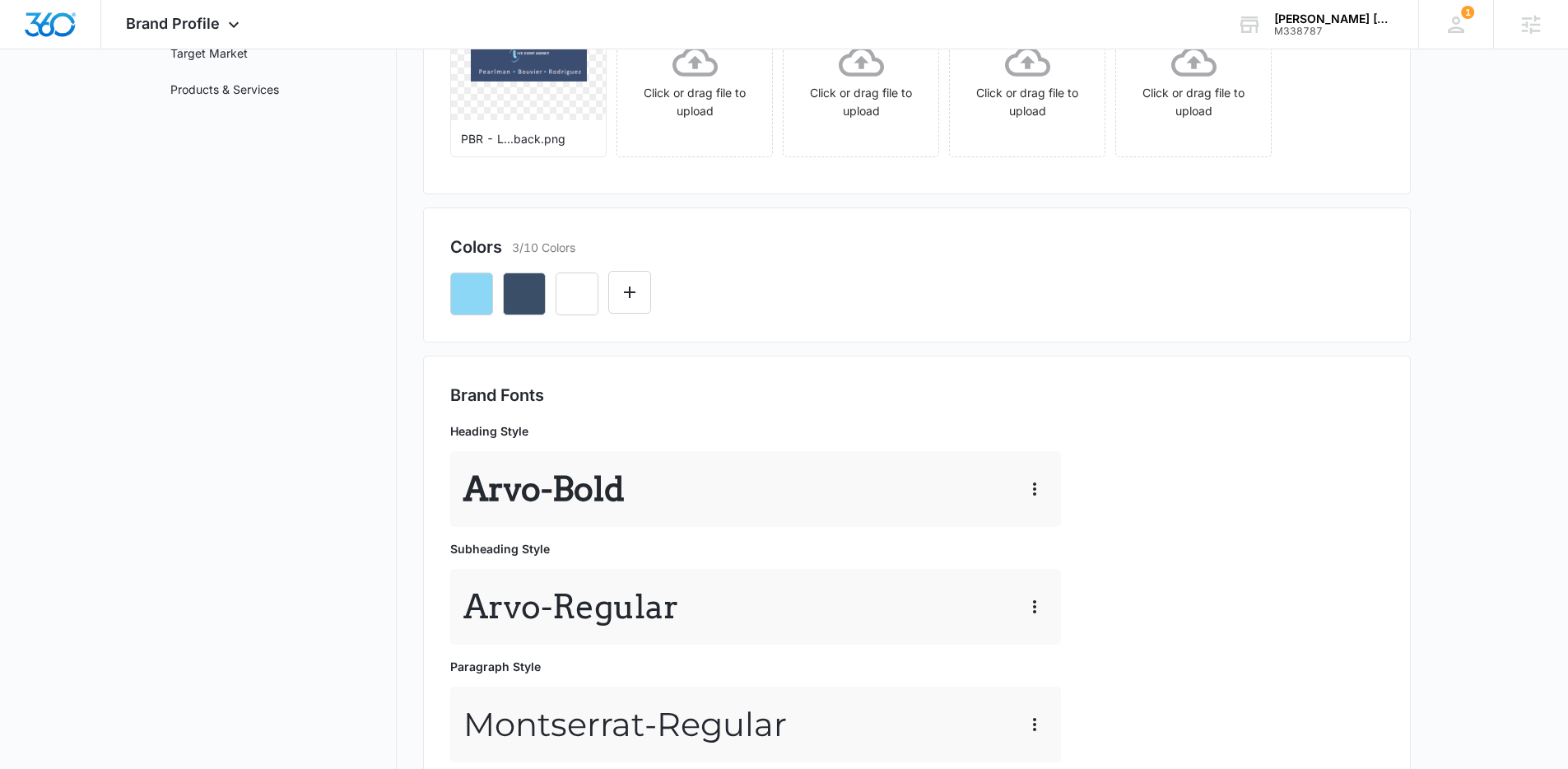
scroll to position [0, 0]
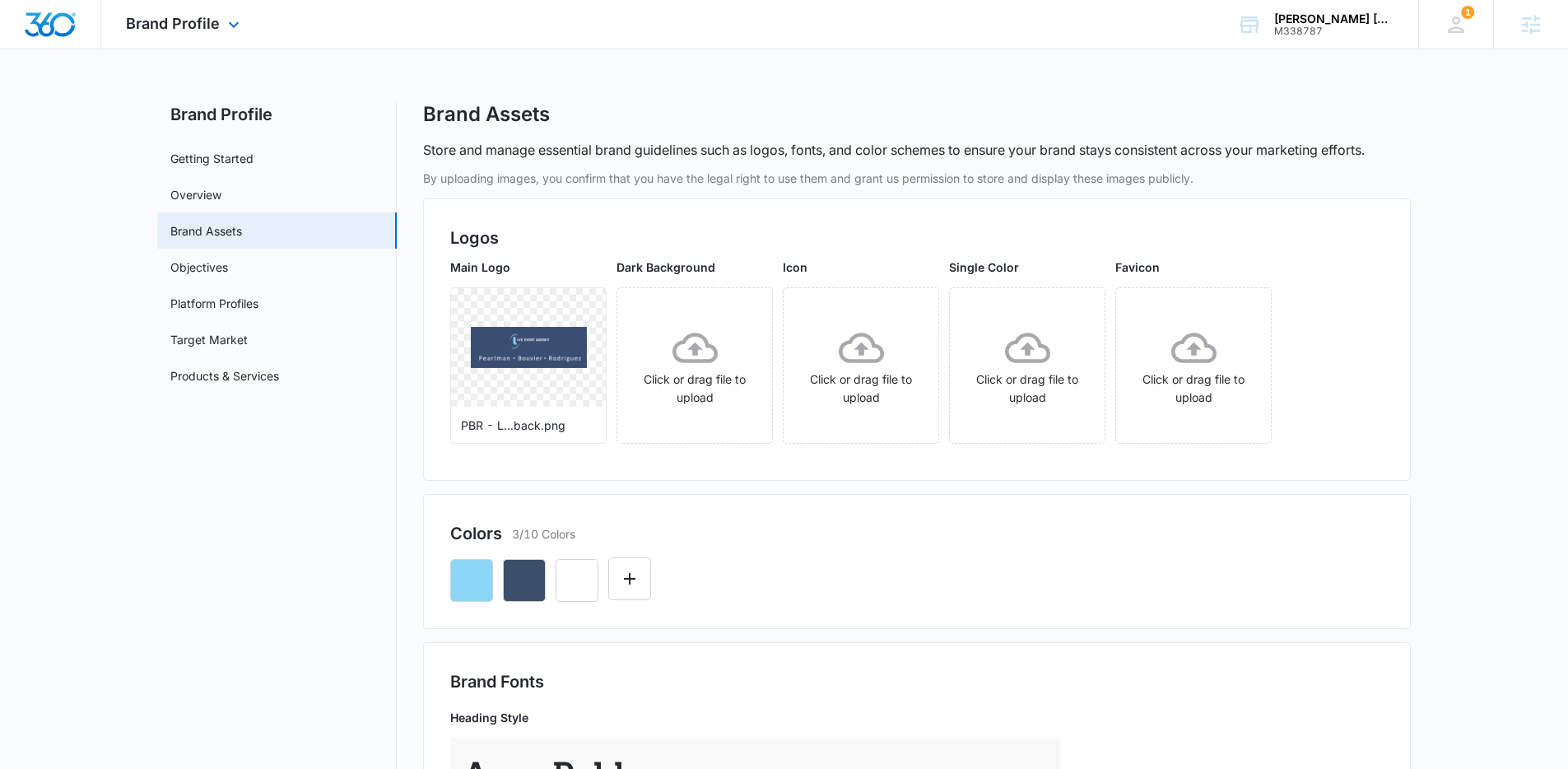
click at [53, 20] on img "Dashboard" at bounding box center [50, 24] width 52 height 24
